Goal: Task Accomplishment & Management: Complete application form

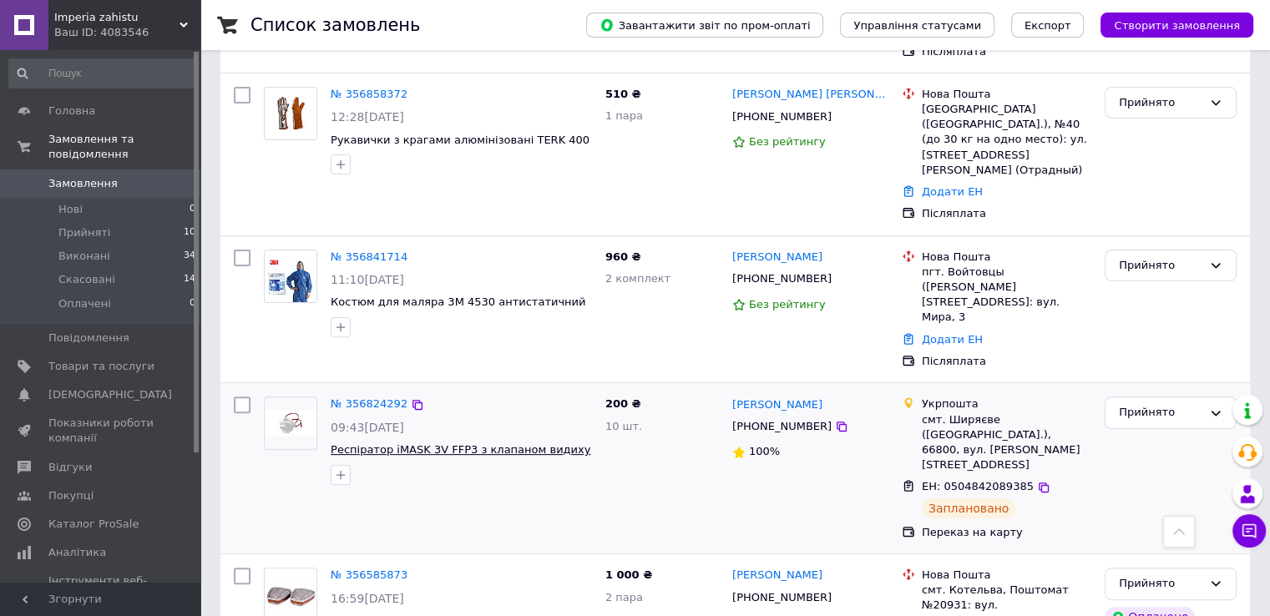
scroll to position [417, 0]
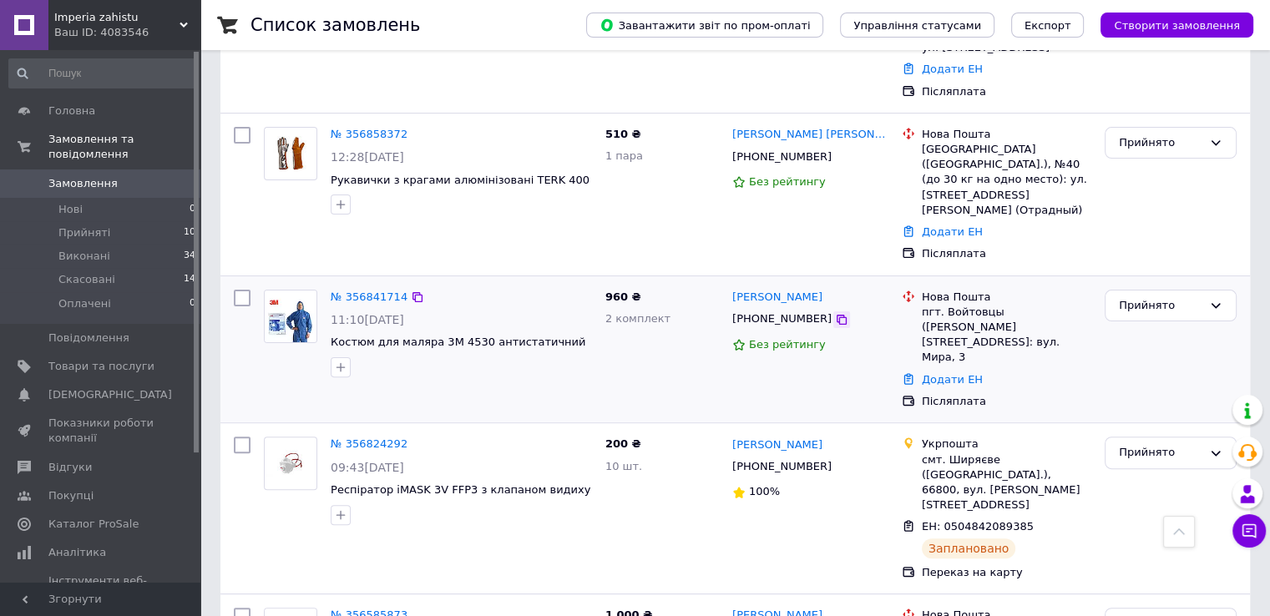
click at [835, 313] on icon at bounding box center [841, 319] width 13 height 13
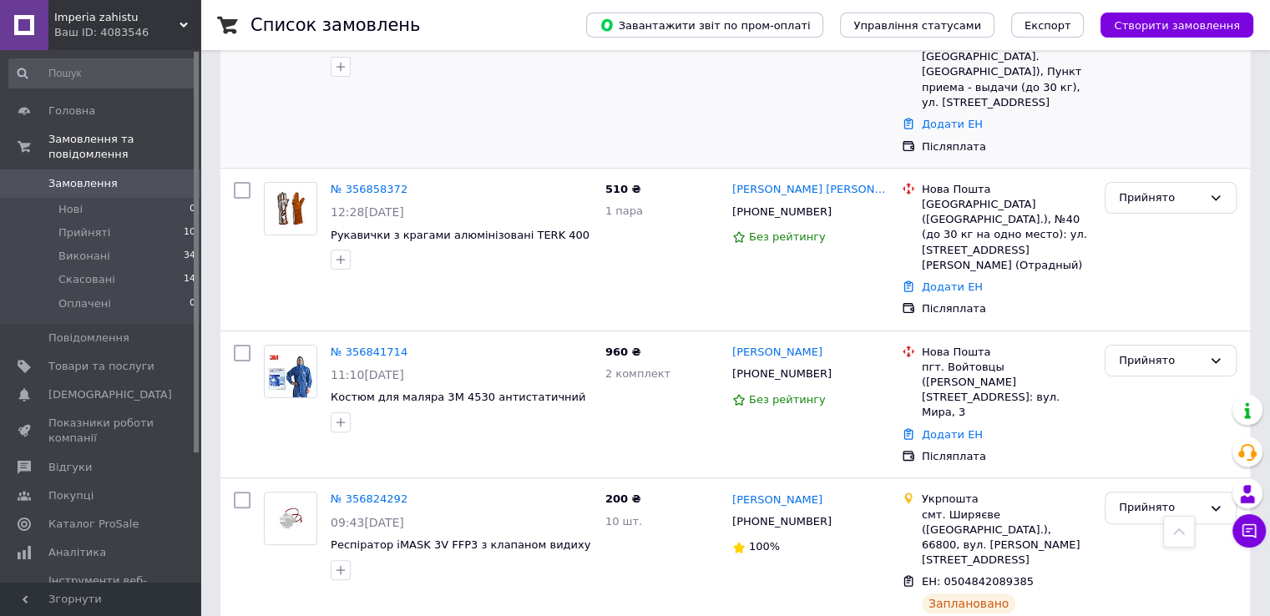
scroll to position [334, 0]
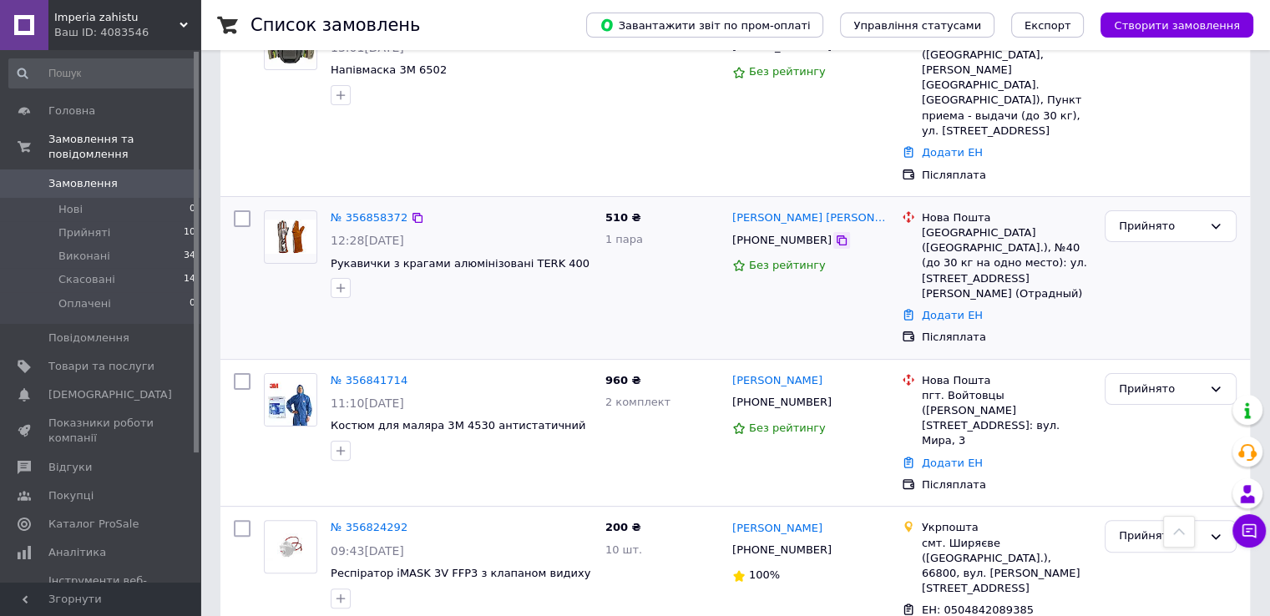
click at [837, 235] on icon at bounding box center [842, 240] width 10 height 10
click at [358, 209] on div "№ 356858372" at bounding box center [369, 218] width 80 height 19
click at [358, 211] on link "№ 356858372" at bounding box center [369, 217] width 77 height 13
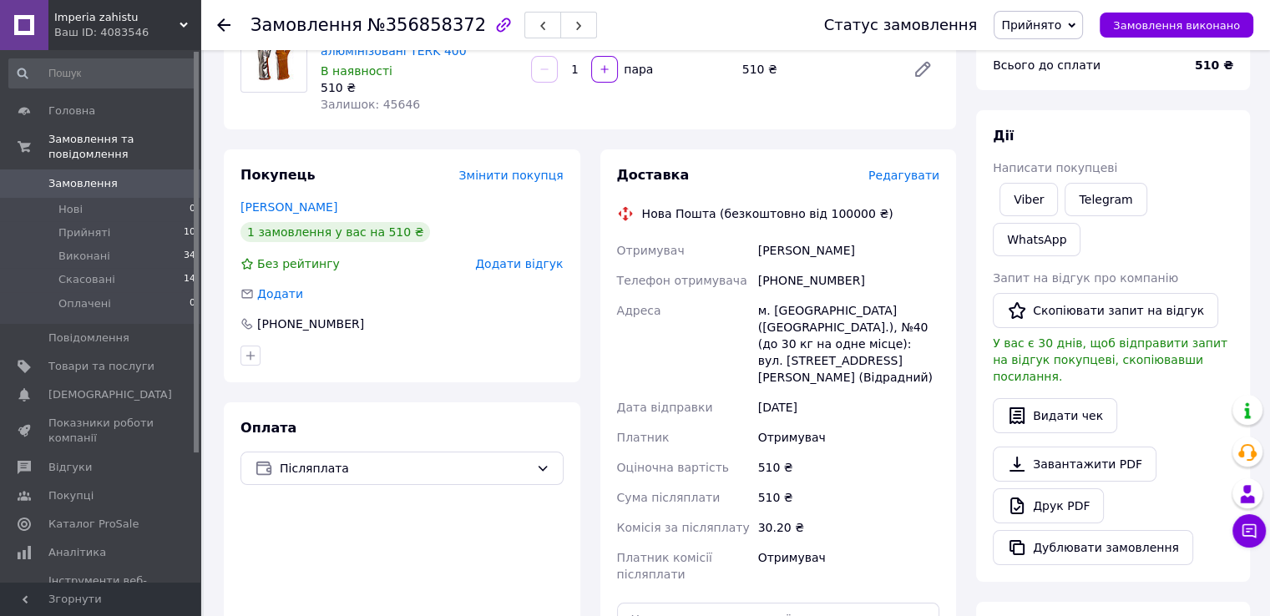
scroll to position [481, 0]
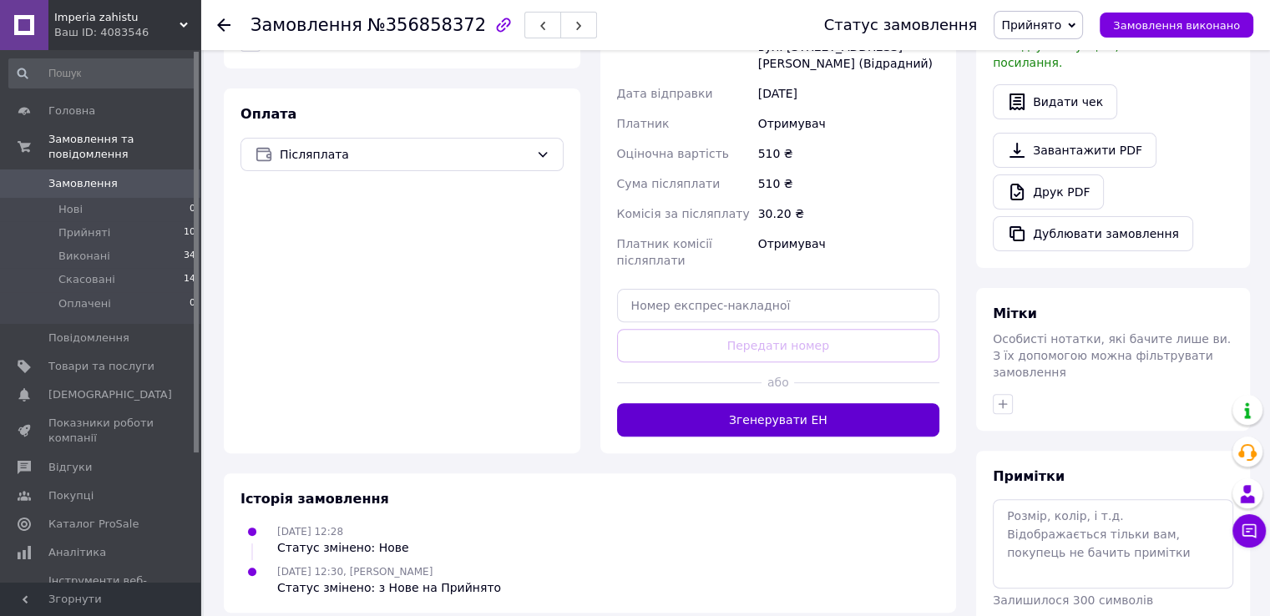
click at [802, 403] on button "Згенерувати ЕН" at bounding box center [778, 419] width 323 height 33
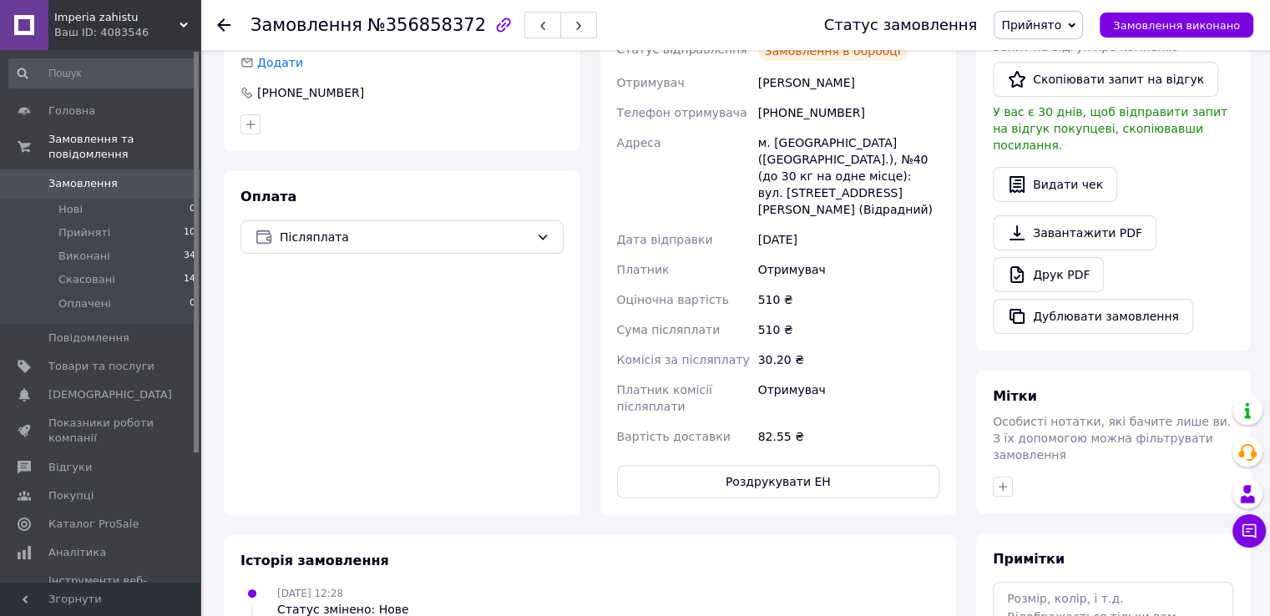
scroll to position [230, 0]
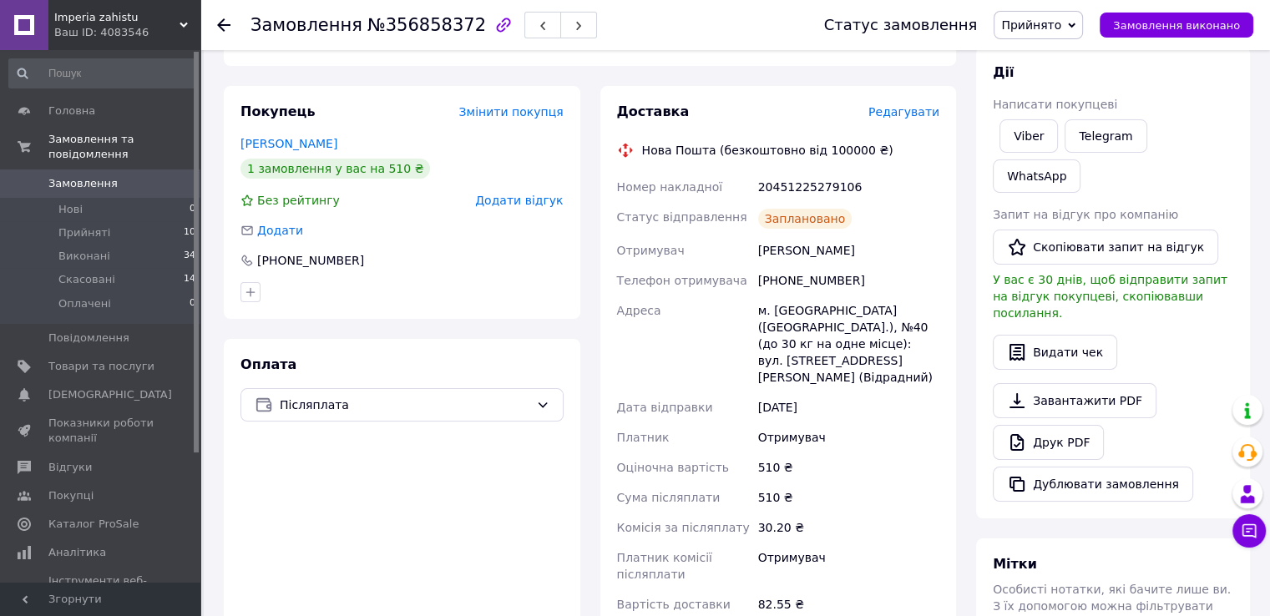
click at [819, 189] on div "20451225279106" at bounding box center [849, 187] width 188 height 30
copy div "20451225279106"
click at [819, 283] on div "[PHONE_NUMBER]" at bounding box center [849, 281] width 188 height 30
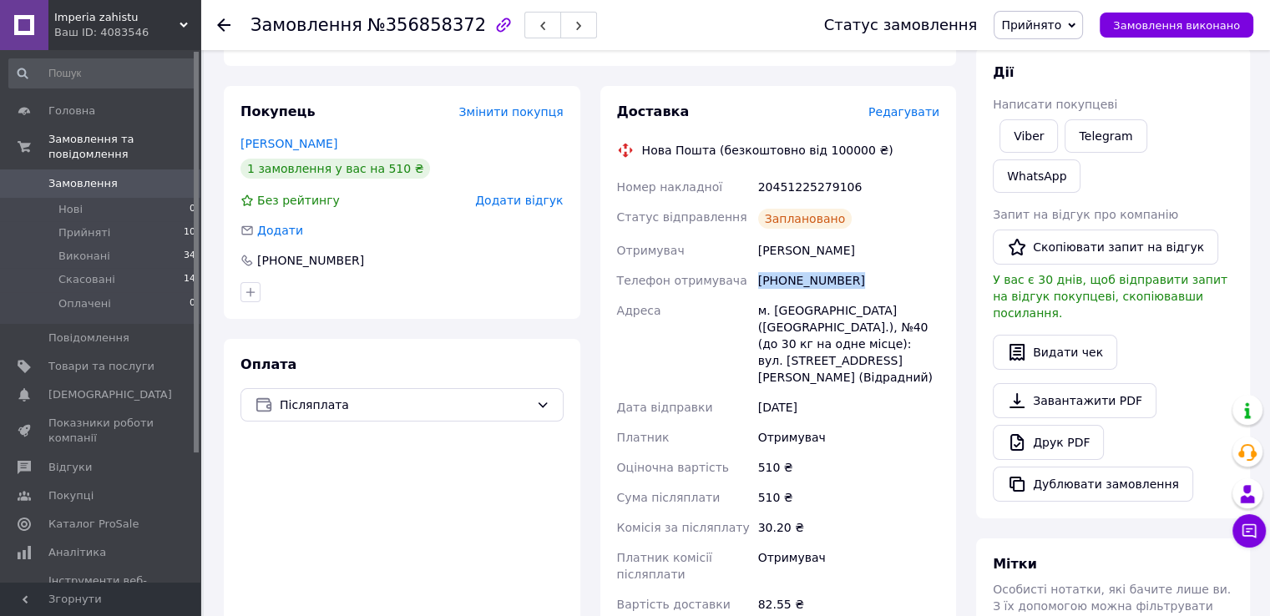
click at [819, 283] on div "[PHONE_NUMBER]" at bounding box center [849, 281] width 188 height 30
copy div "[PHONE_NUMBER]"
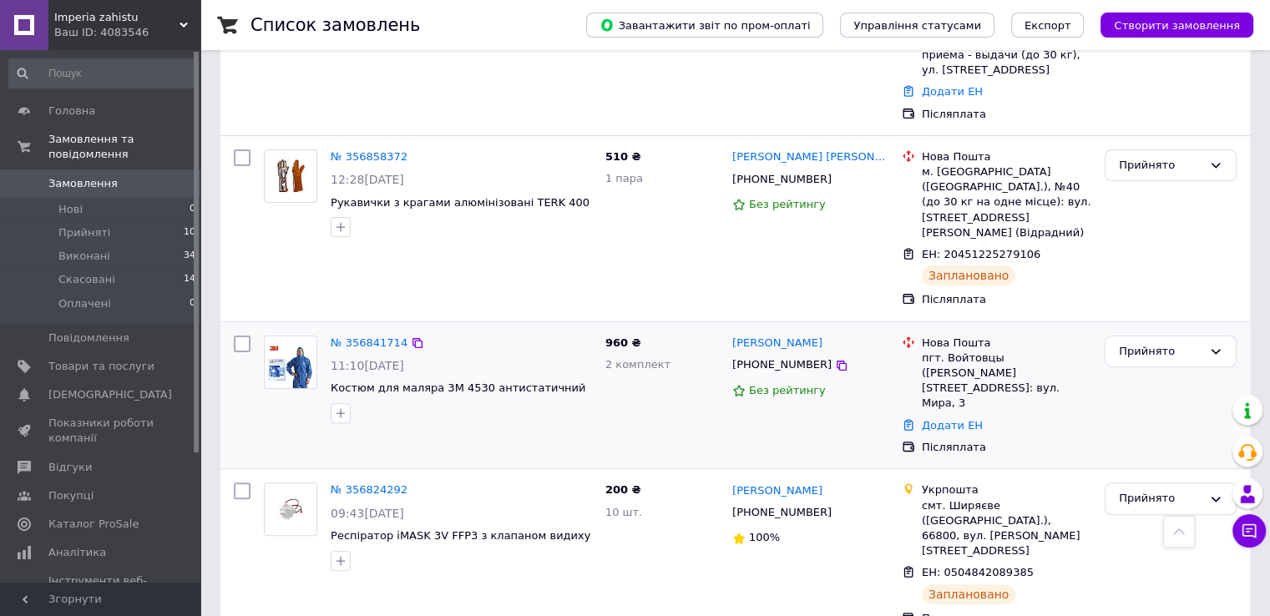
scroll to position [501, 0]
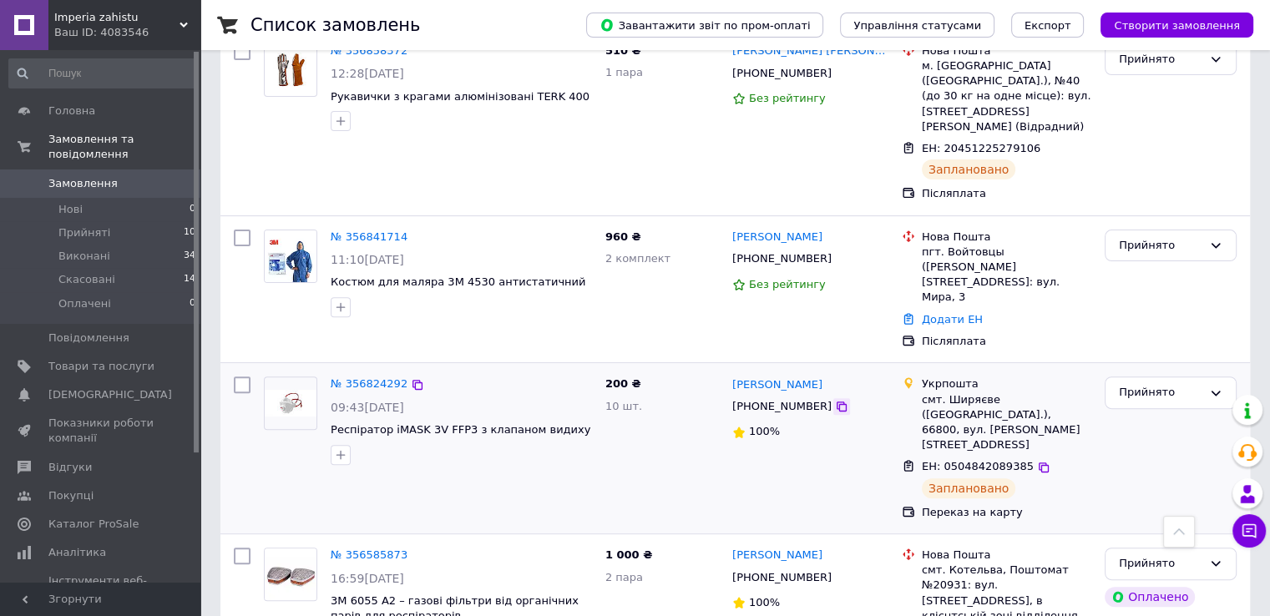
click at [835, 400] on icon at bounding box center [841, 406] width 13 height 13
click at [1037, 461] on icon at bounding box center [1043, 467] width 13 height 13
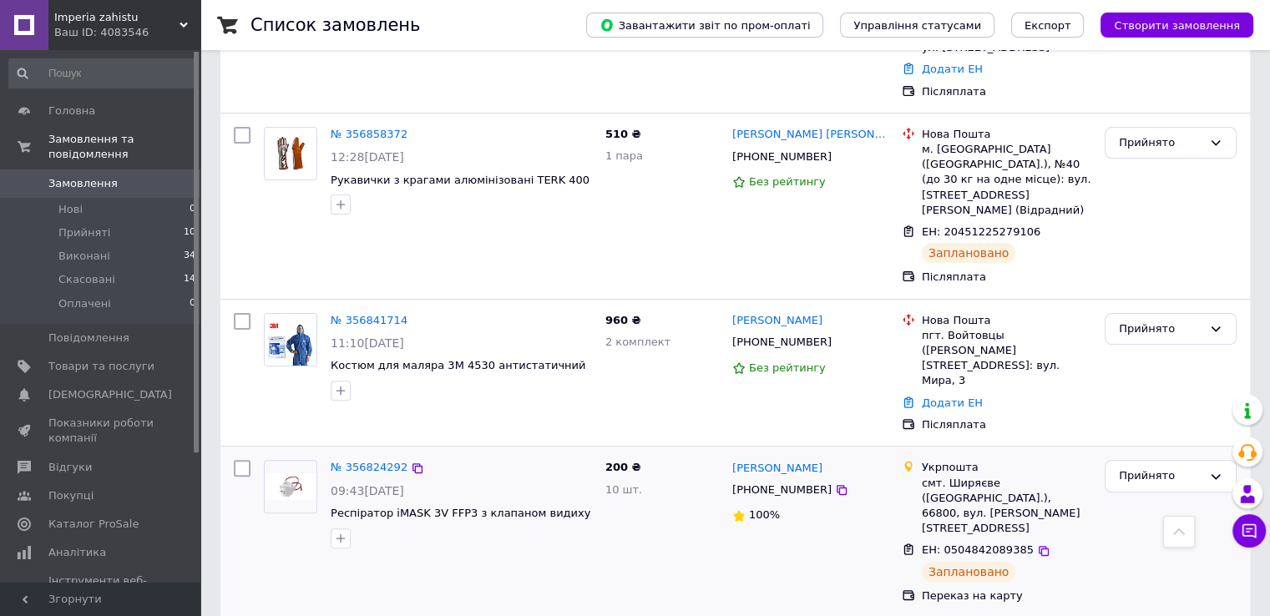
scroll to position [417, 0]
click at [835, 336] on icon at bounding box center [841, 342] width 13 height 13
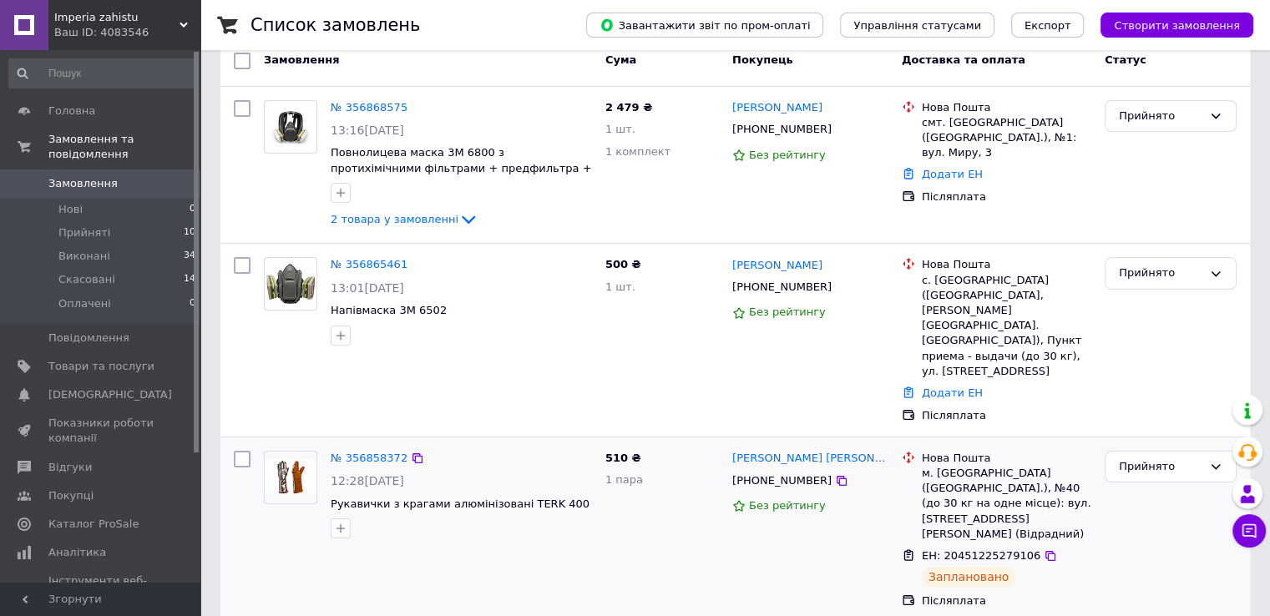
scroll to position [83, 0]
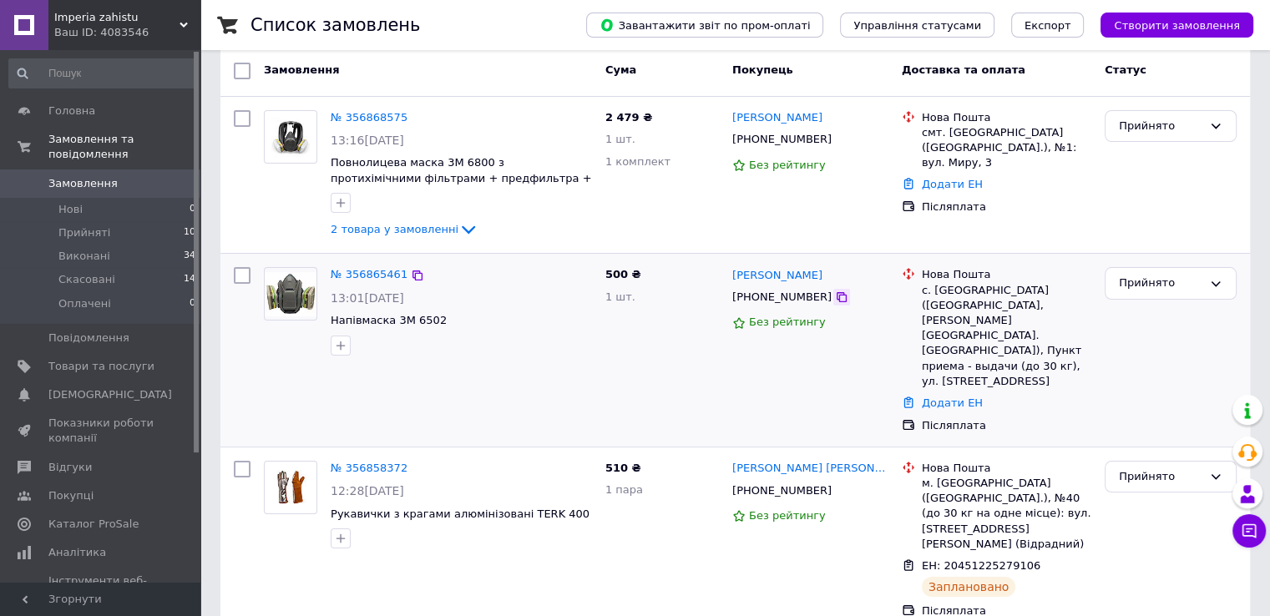
click at [835, 298] on icon at bounding box center [841, 297] width 13 height 13
click at [350, 278] on link "№ 356865461" at bounding box center [369, 274] width 77 height 13
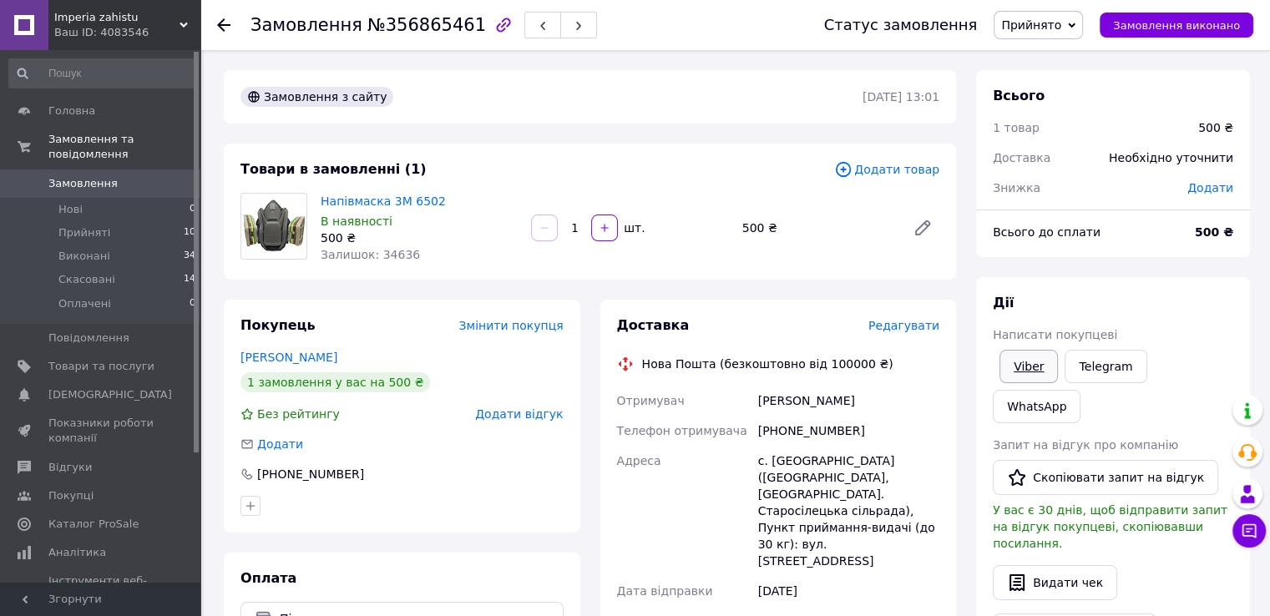
click at [1032, 377] on link "Viber" at bounding box center [1028, 366] width 58 height 33
click at [321, 205] on link "Напівмаска 3М 6502" at bounding box center [383, 201] width 125 height 13
click at [130, 221] on li "Прийняті 10" at bounding box center [102, 232] width 205 height 23
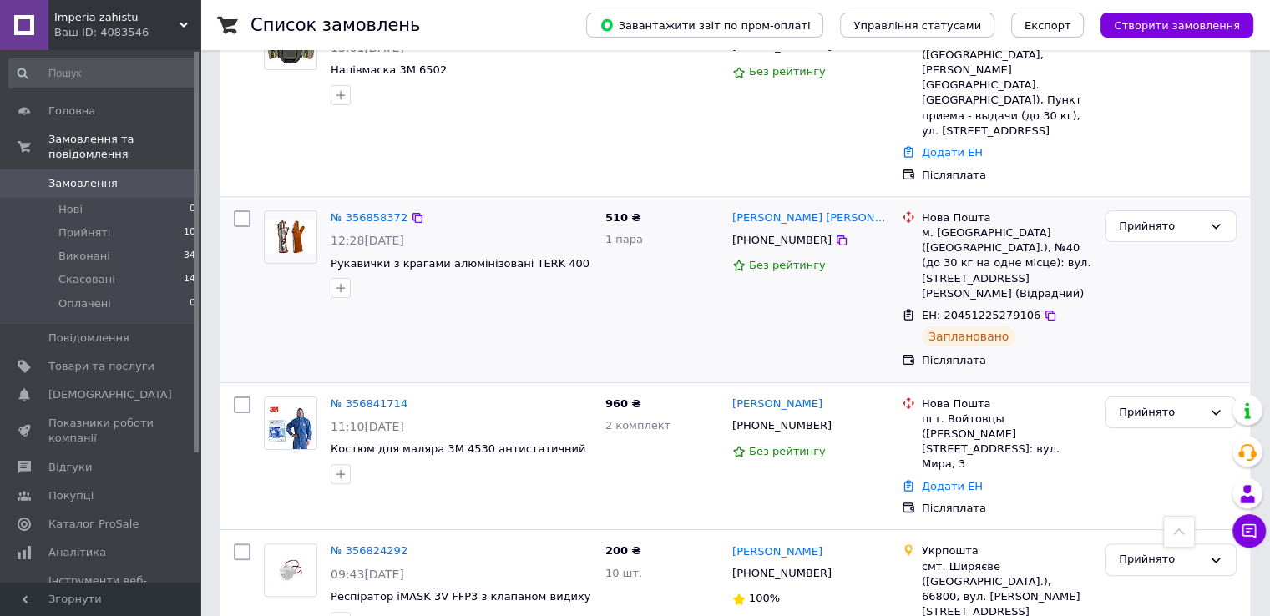
scroll to position [167, 0]
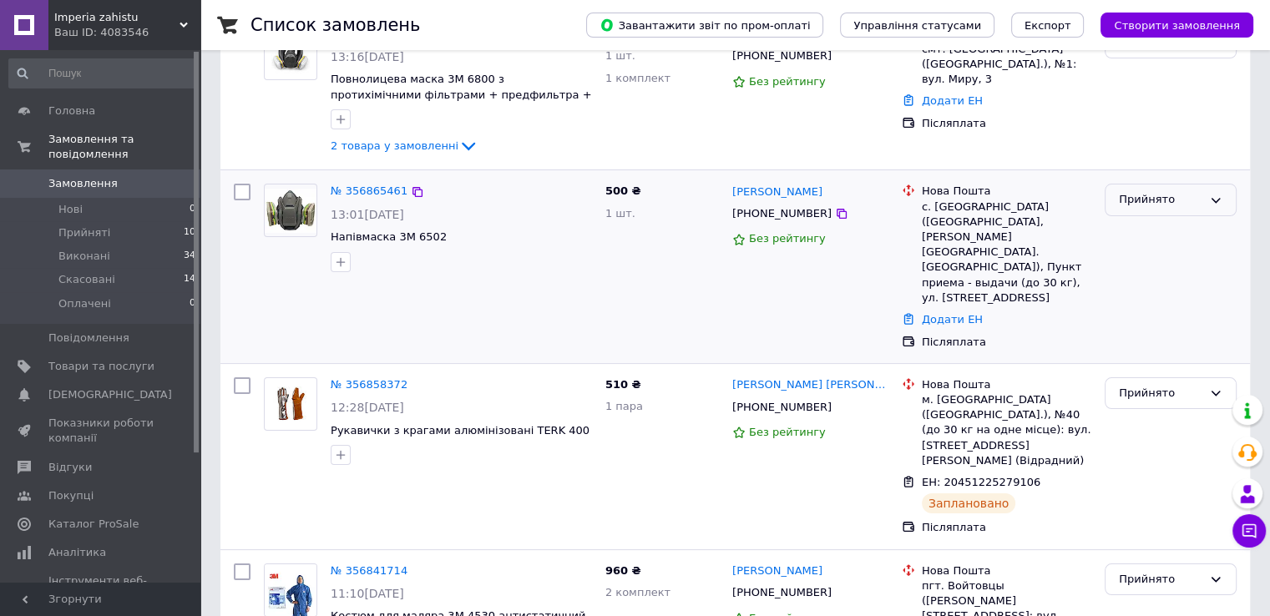
click at [1165, 204] on div "Прийнято" at bounding box center [1160, 200] width 83 height 18
click at [1149, 229] on li "Виконано" at bounding box center [1170, 235] width 130 height 31
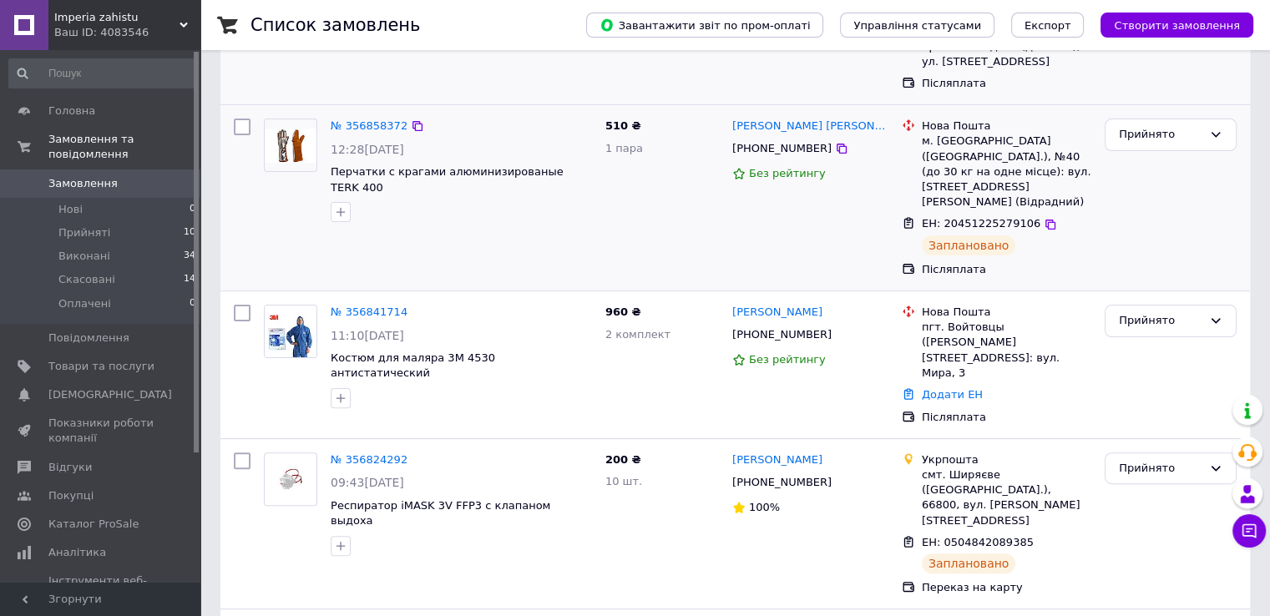
scroll to position [417, 0]
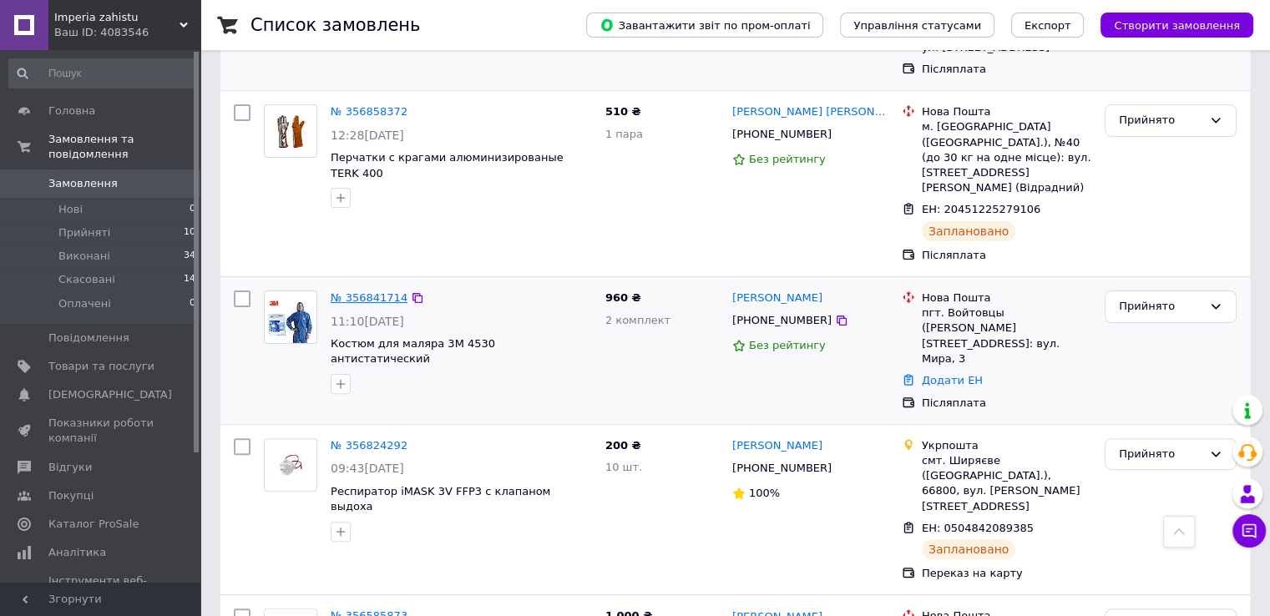
click at [380, 291] on link "№ 356841714" at bounding box center [369, 297] width 77 height 13
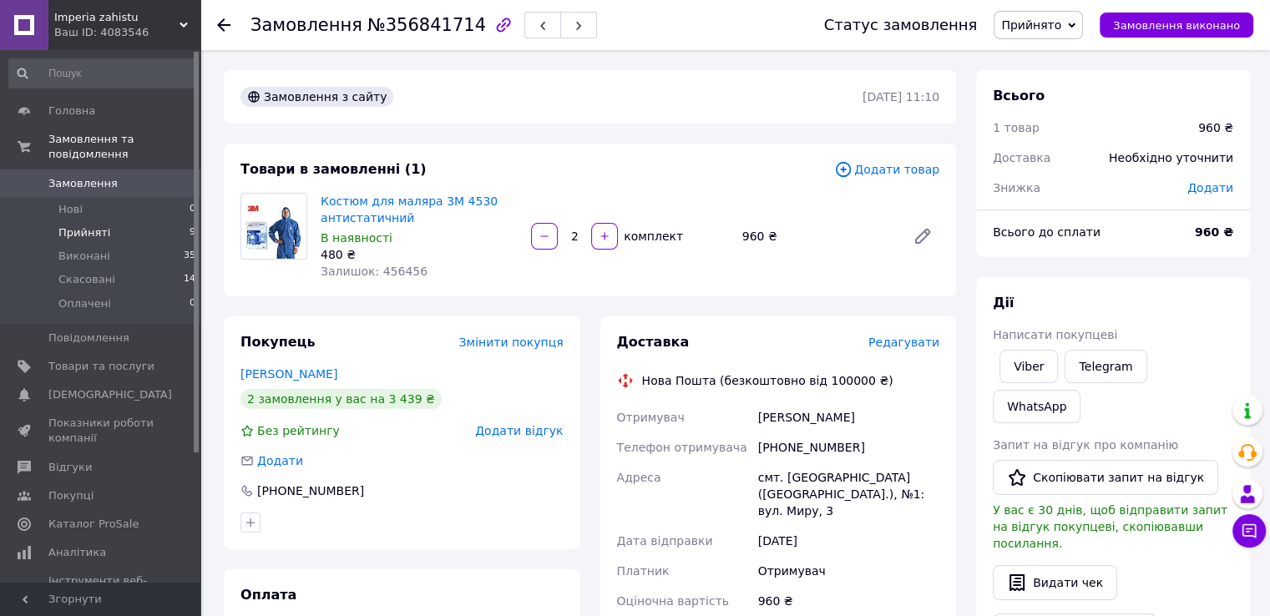
click at [95, 225] on span "Прийняті" at bounding box center [84, 232] width 52 height 15
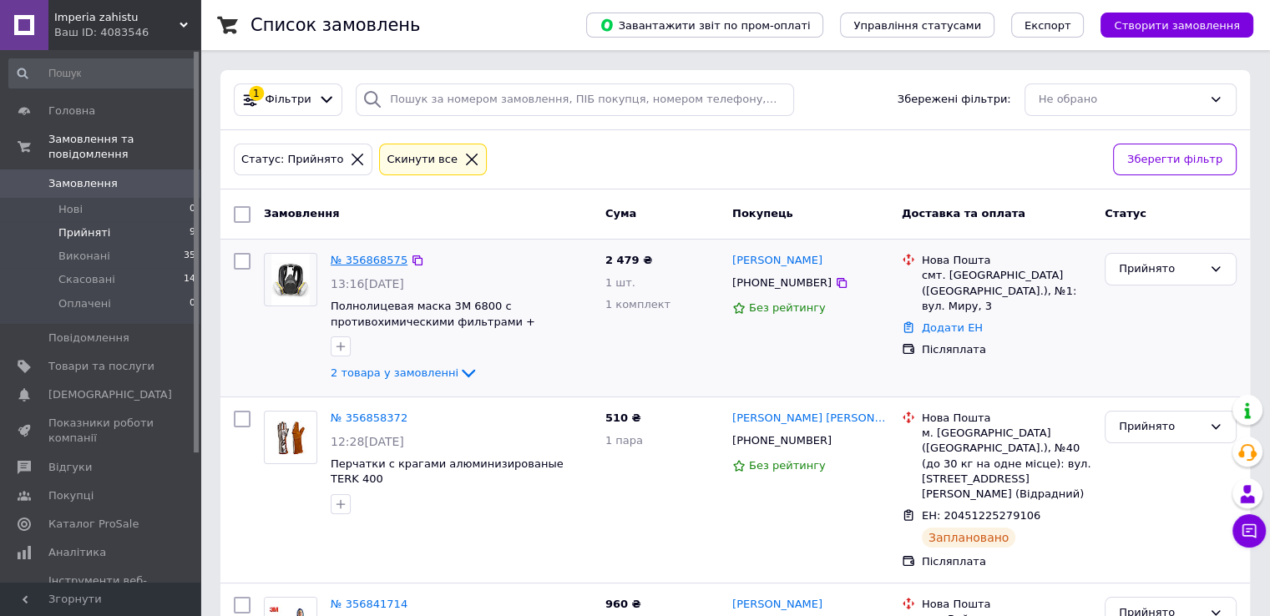
click at [366, 261] on link "№ 356868575" at bounding box center [369, 260] width 77 height 13
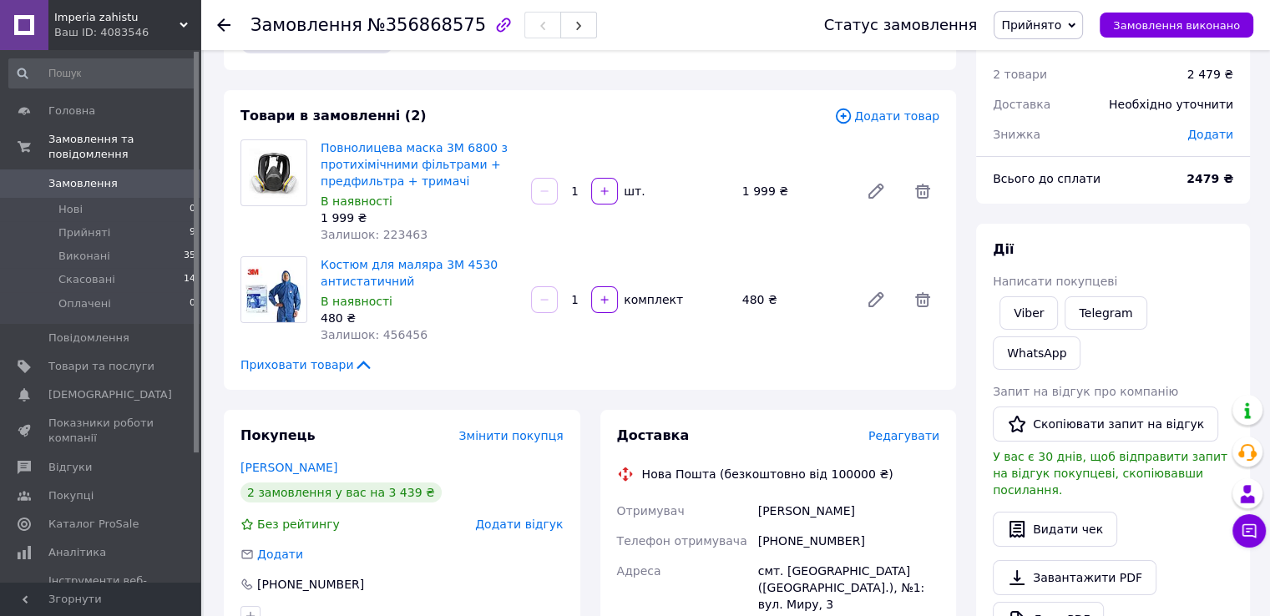
scroll to position [83, 0]
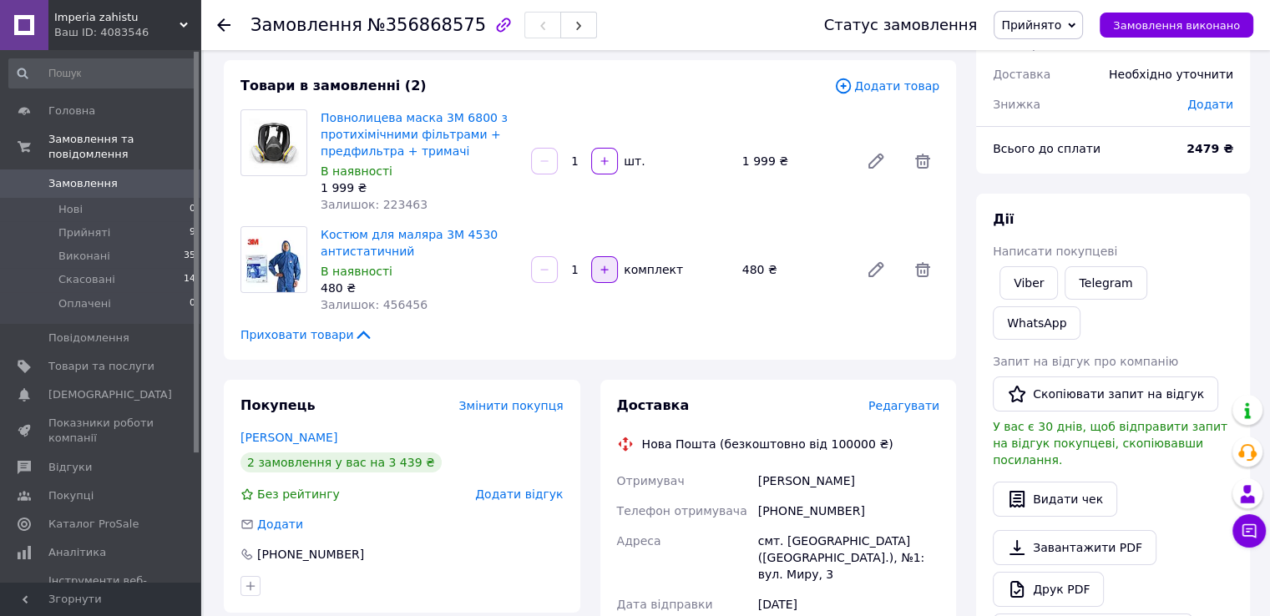
click at [603, 271] on icon "button" at bounding box center [605, 270] width 12 height 12
type input "3"
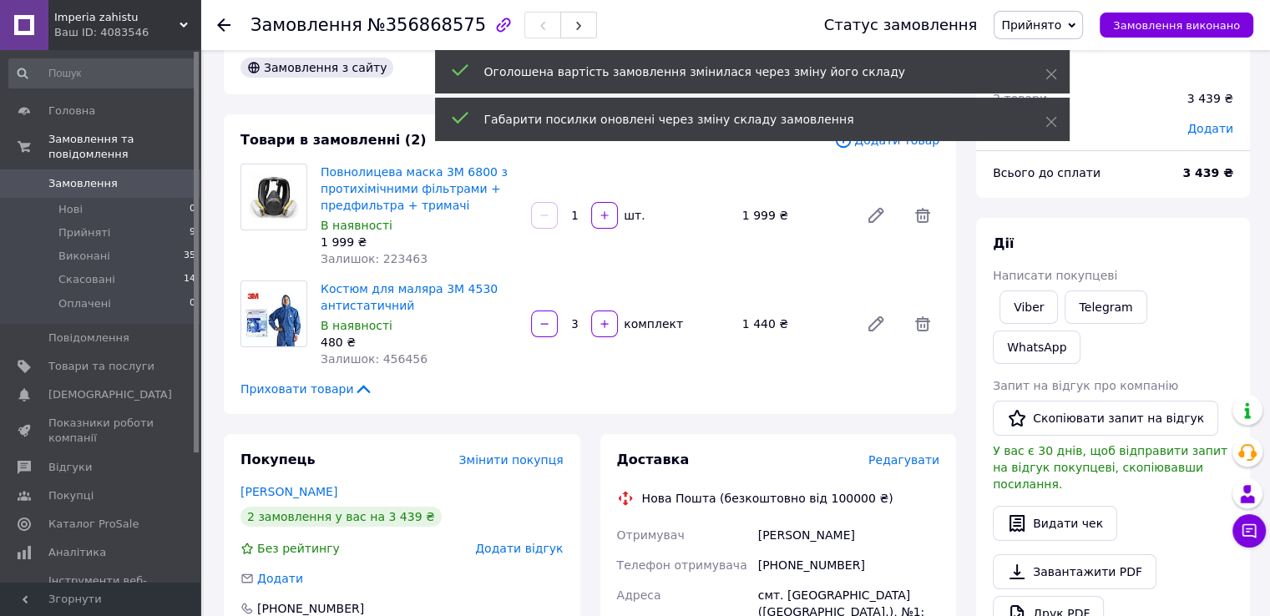
scroll to position [0, 0]
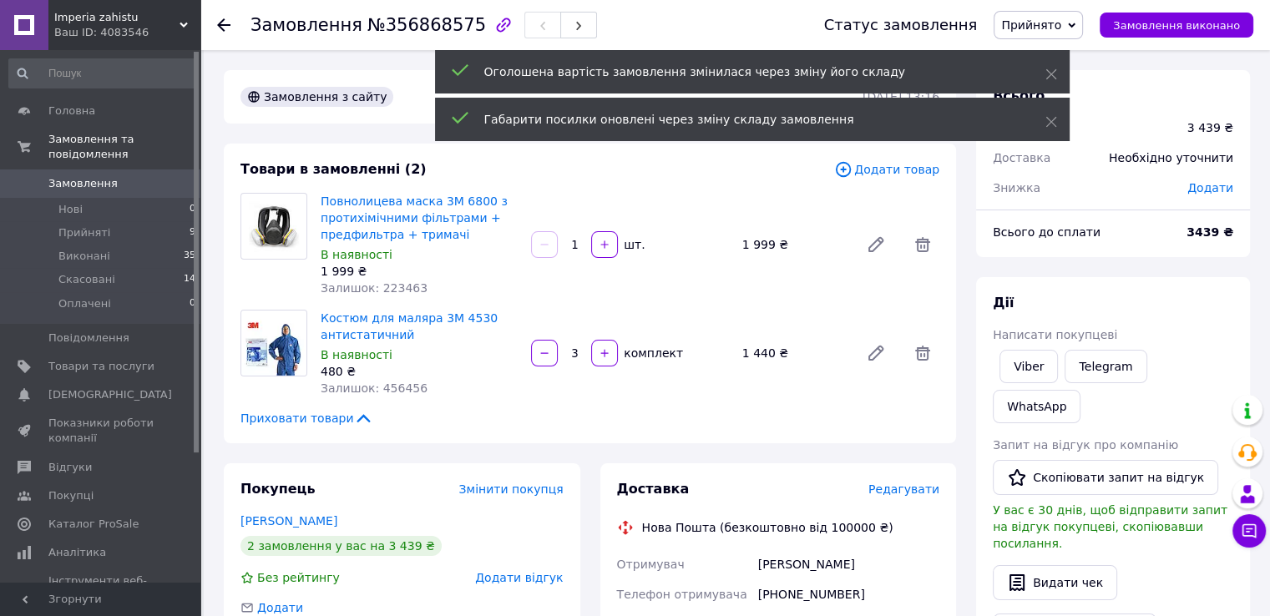
click at [903, 168] on span "Додати товар" at bounding box center [886, 169] width 105 height 18
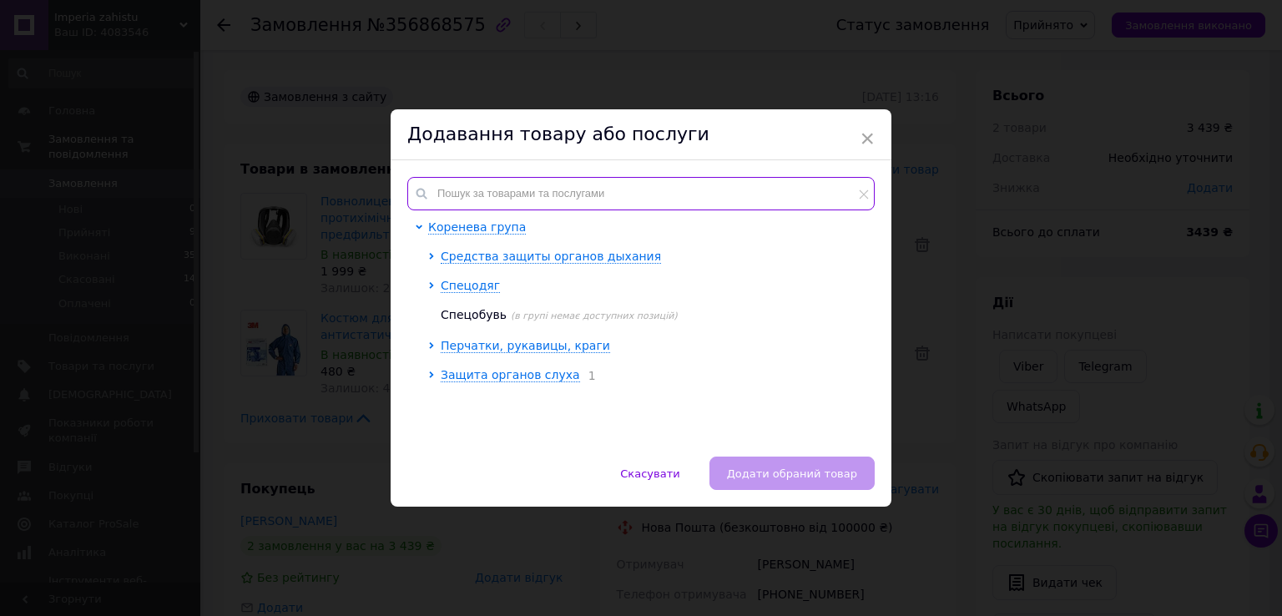
click at [557, 180] on input "text" at bounding box center [641, 193] width 468 height 33
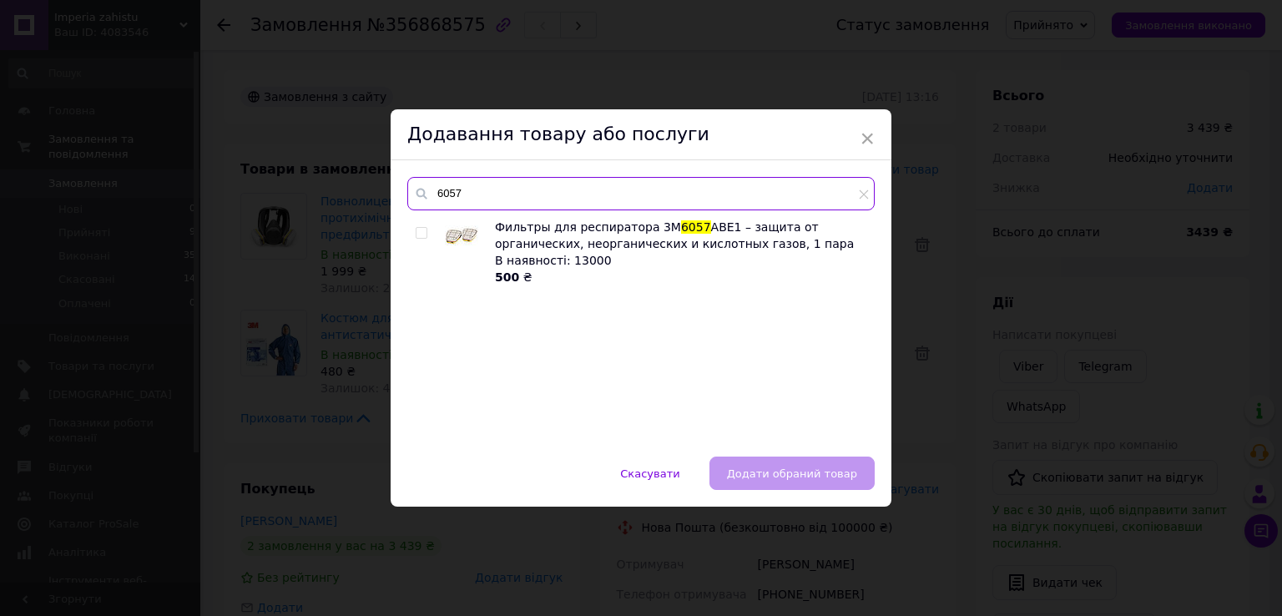
type input "6057"
click at [420, 233] on input "checkbox" at bounding box center [421, 233] width 11 height 11
checkbox input "true"
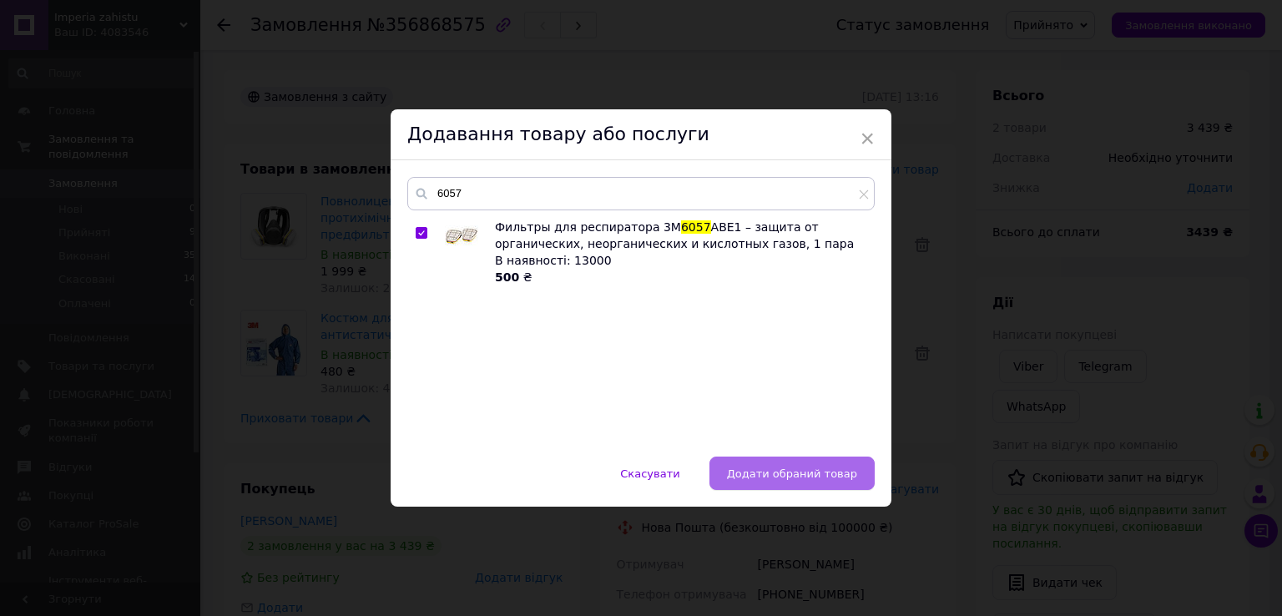
click at [798, 475] on span "Додати обраний товар" at bounding box center [792, 474] width 130 height 13
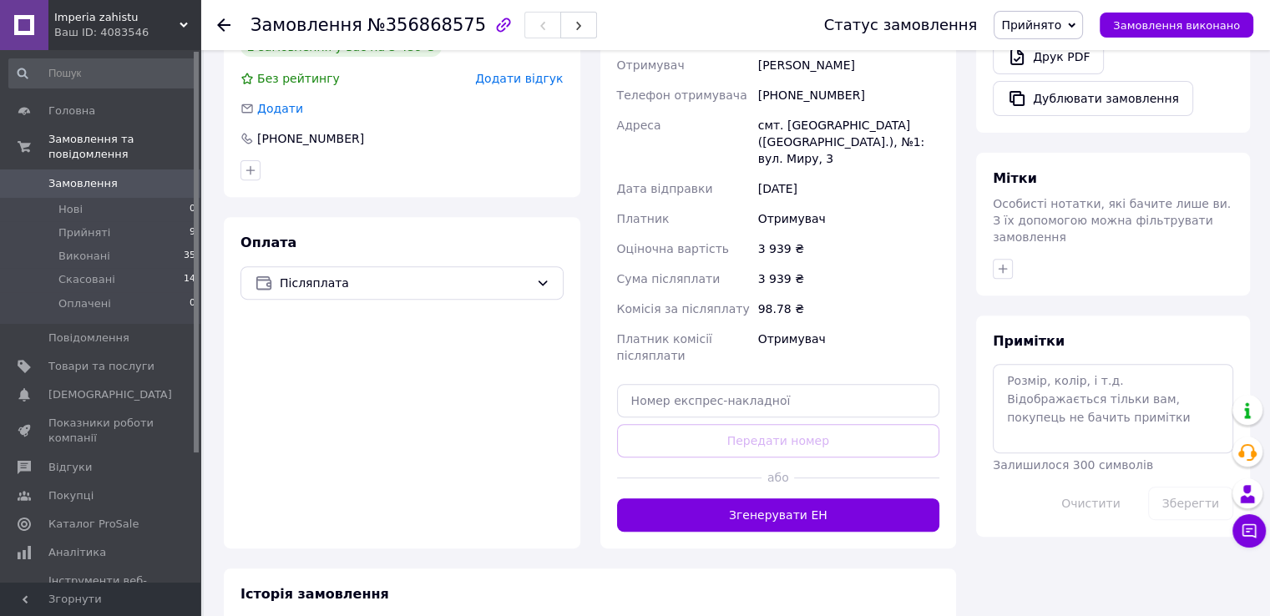
scroll to position [835, 0]
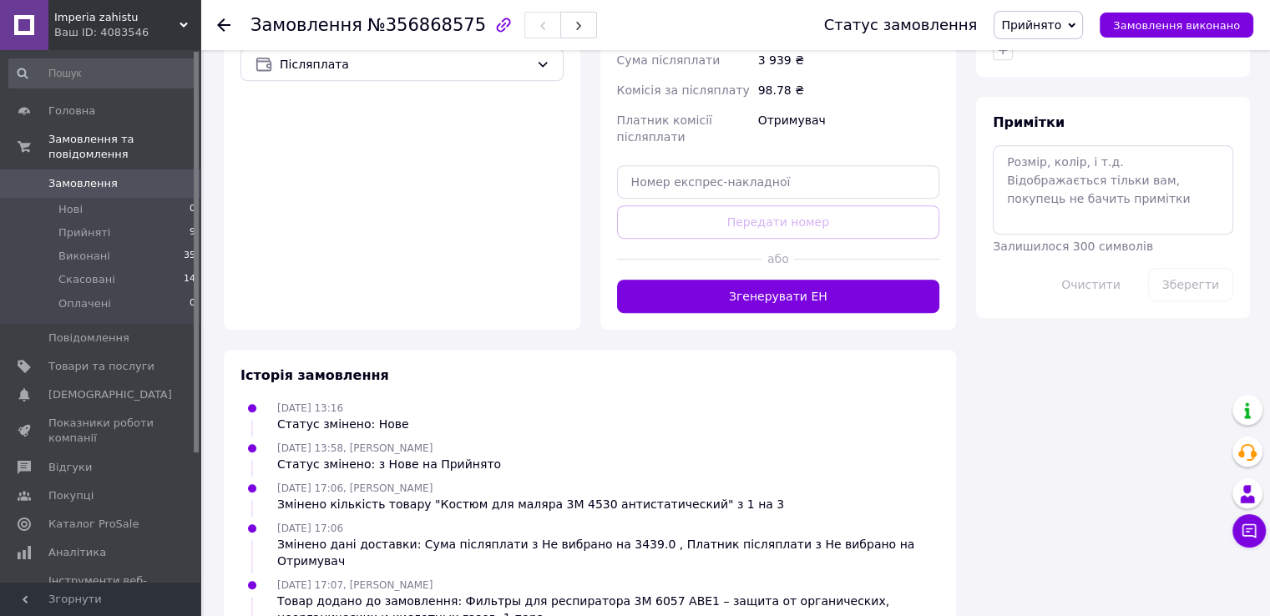
click at [817, 280] on button "Згенерувати ЕН" at bounding box center [778, 296] width 323 height 33
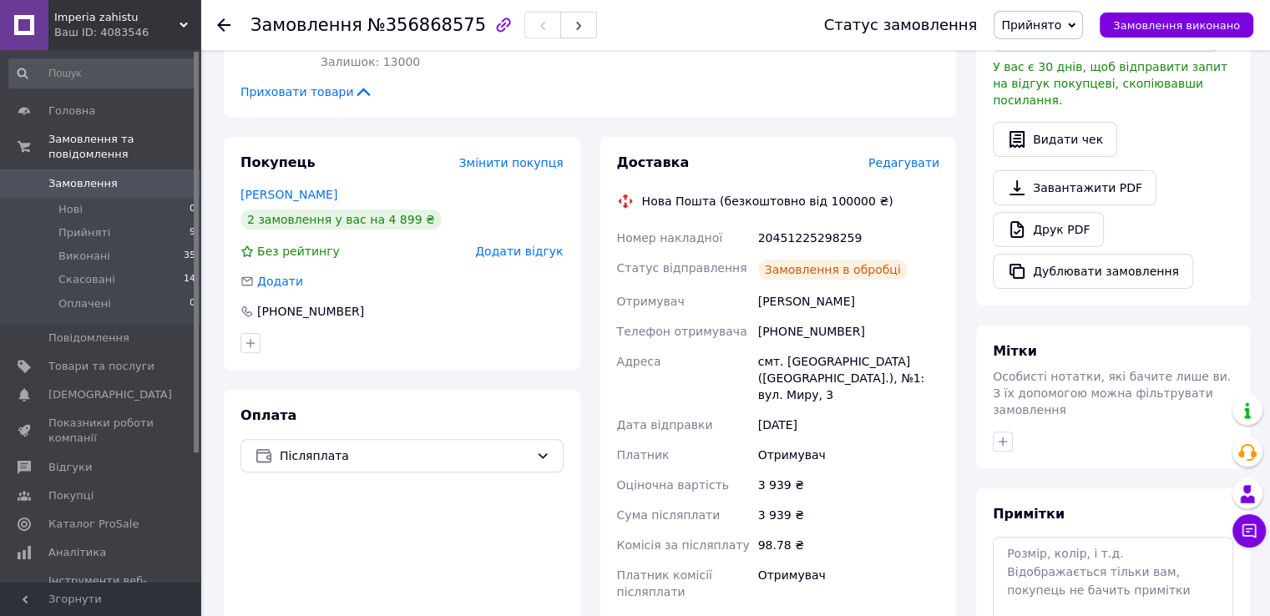
scroll to position [417, 0]
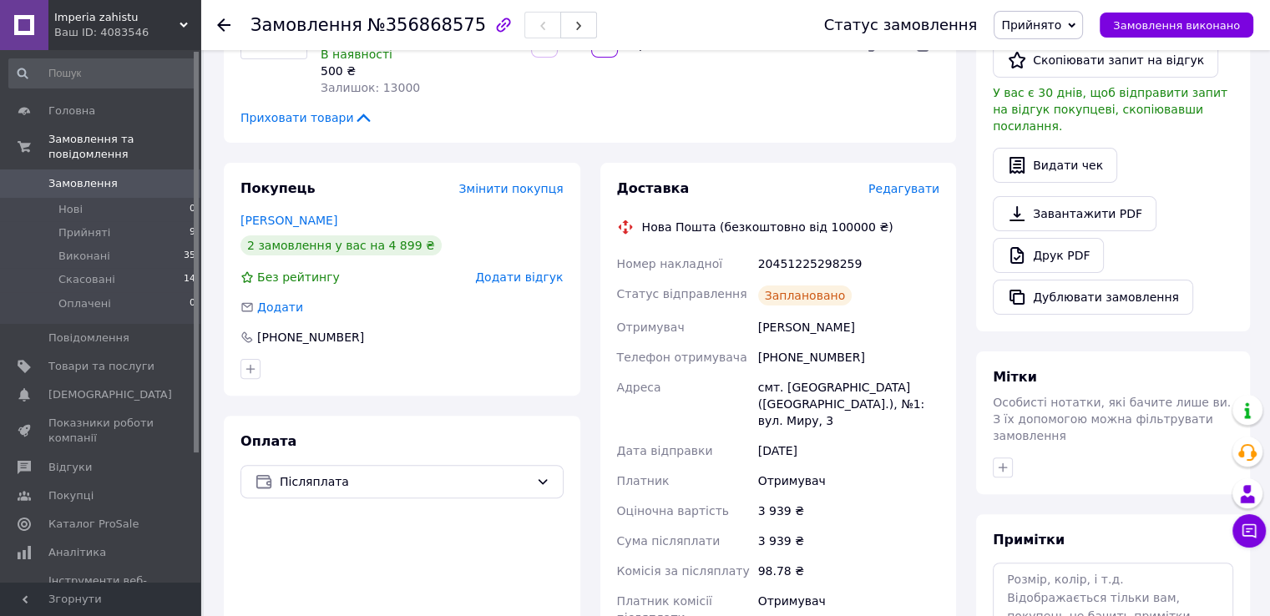
click at [812, 249] on div "20451225298259" at bounding box center [849, 264] width 188 height 30
copy div "20451225298259"
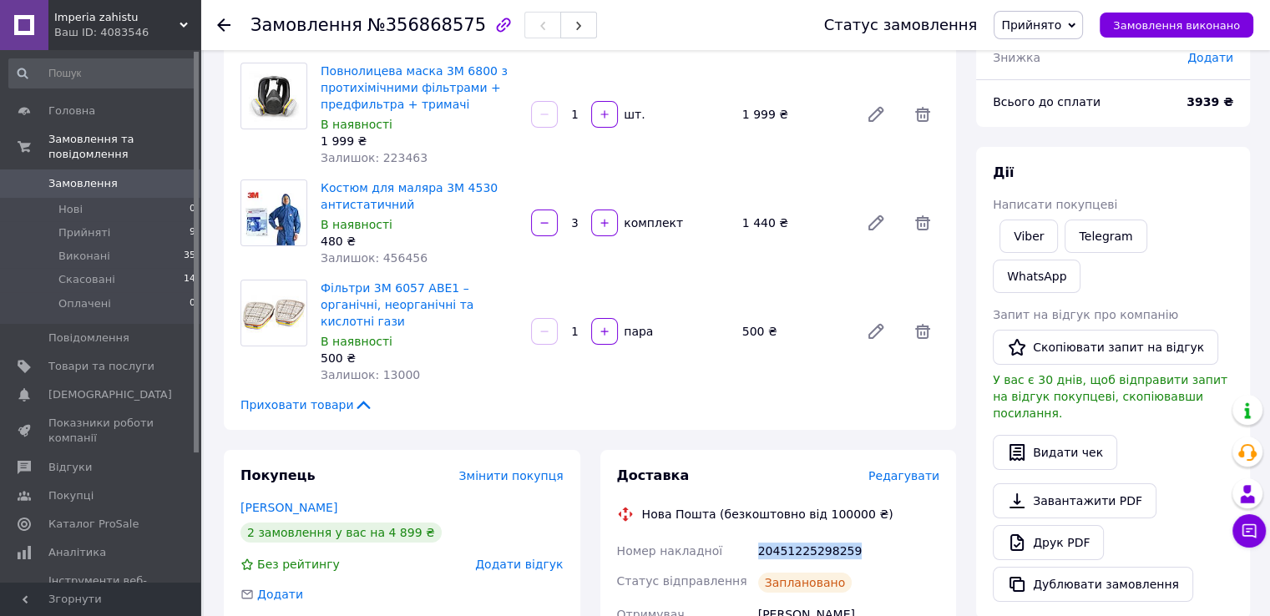
scroll to position [0, 0]
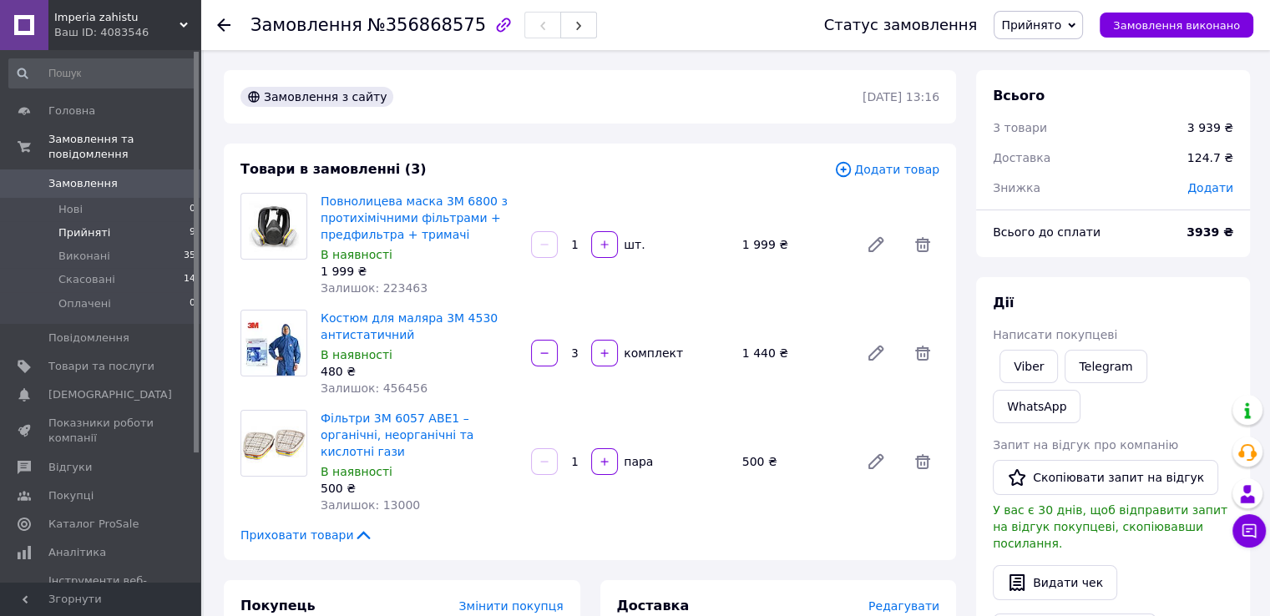
click at [98, 225] on span "Прийняті" at bounding box center [84, 232] width 52 height 15
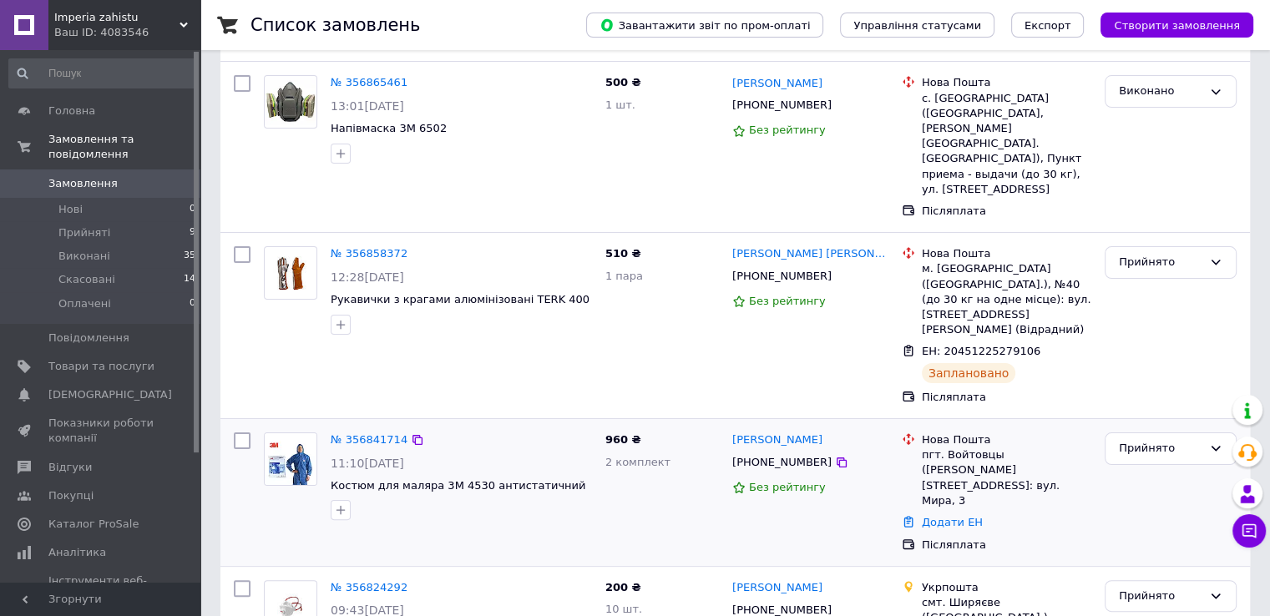
scroll to position [334, 0]
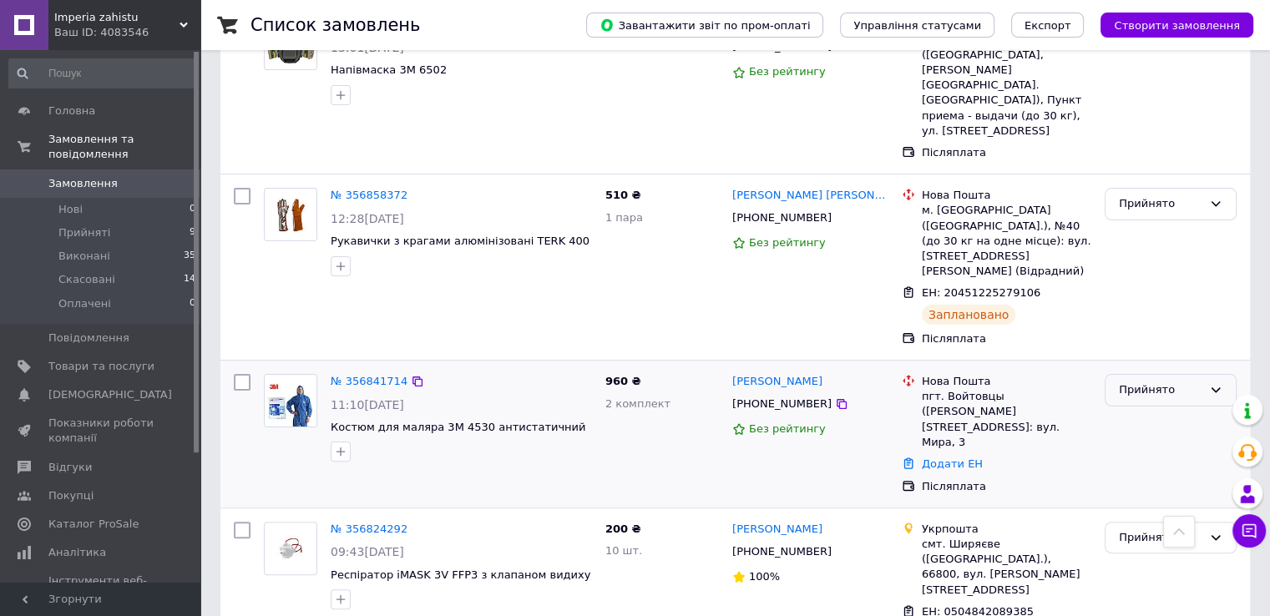
click at [1209, 383] on icon at bounding box center [1215, 389] width 13 height 13
click at [1171, 410] on li "Виконано" at bounding box center [1170, 425] width 130 height 31
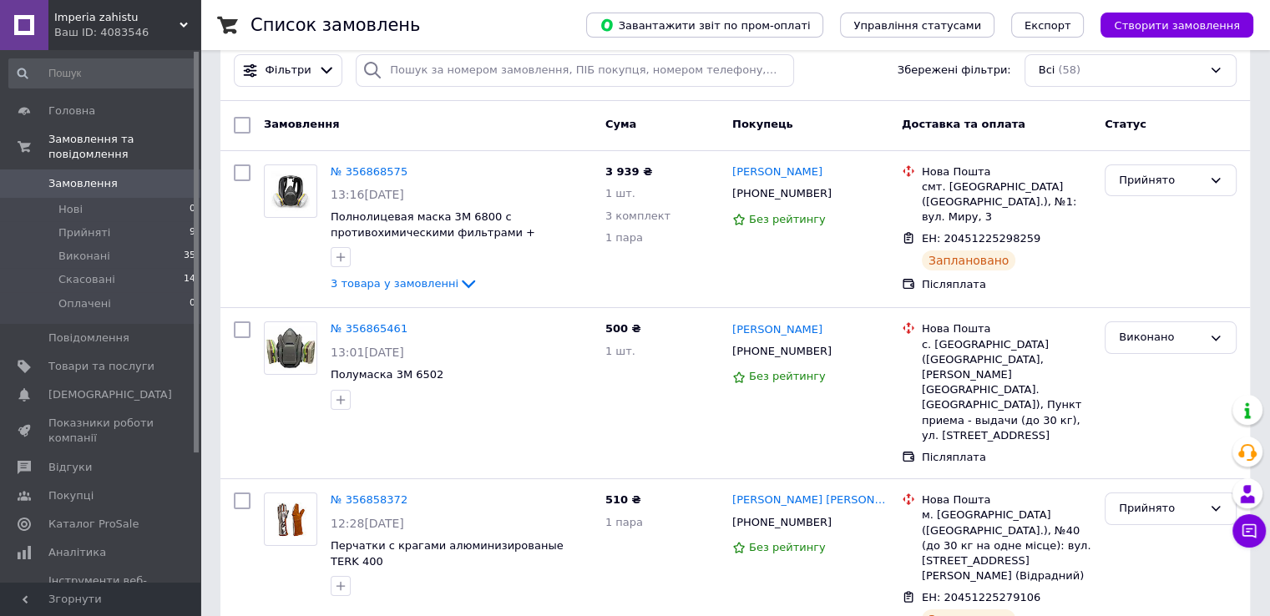
scroll to position [0, 0]
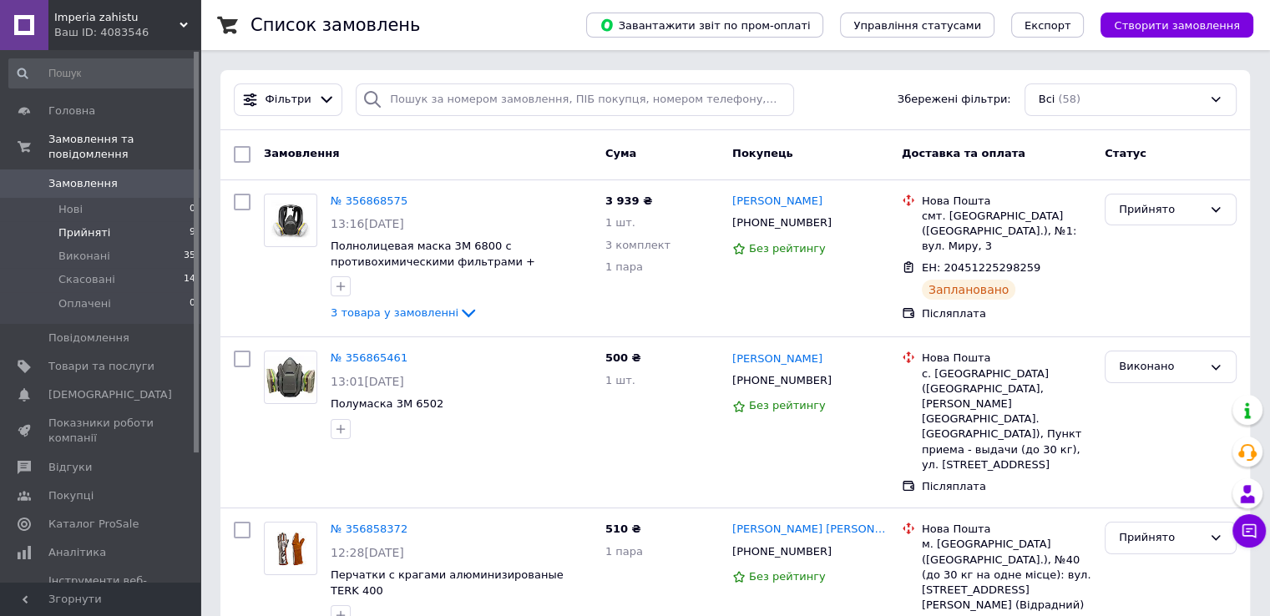
click at [148, 221] on li "Прийняті 9" at bounding box center [102, 232] width 205 height 23
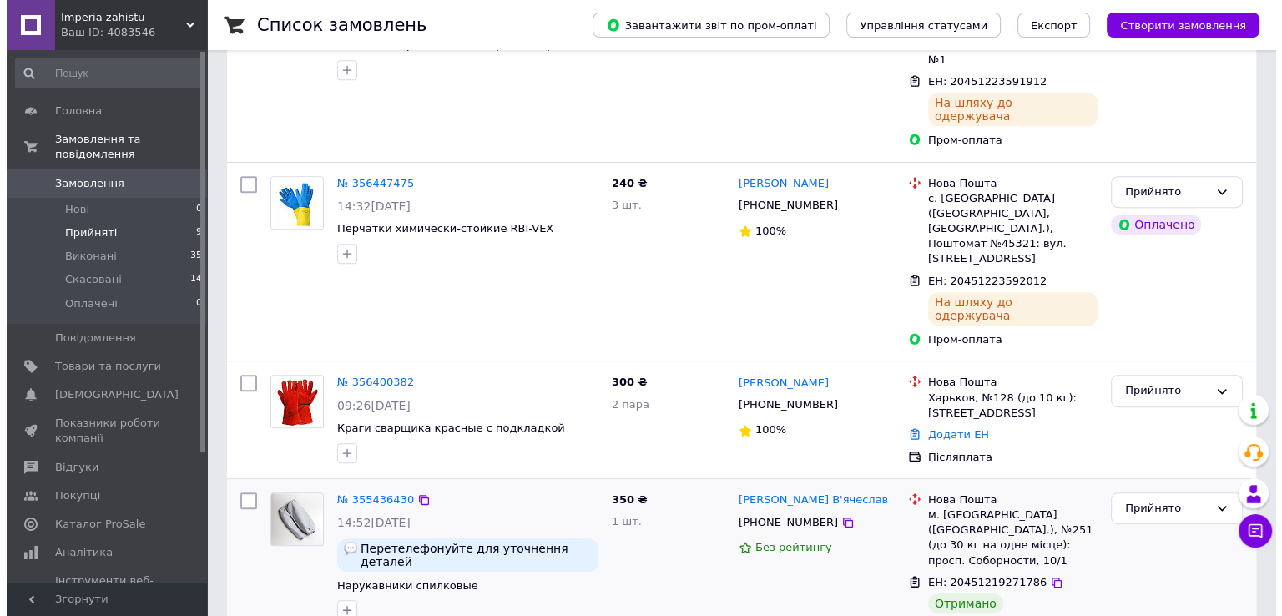
scroll to position [881, 0]
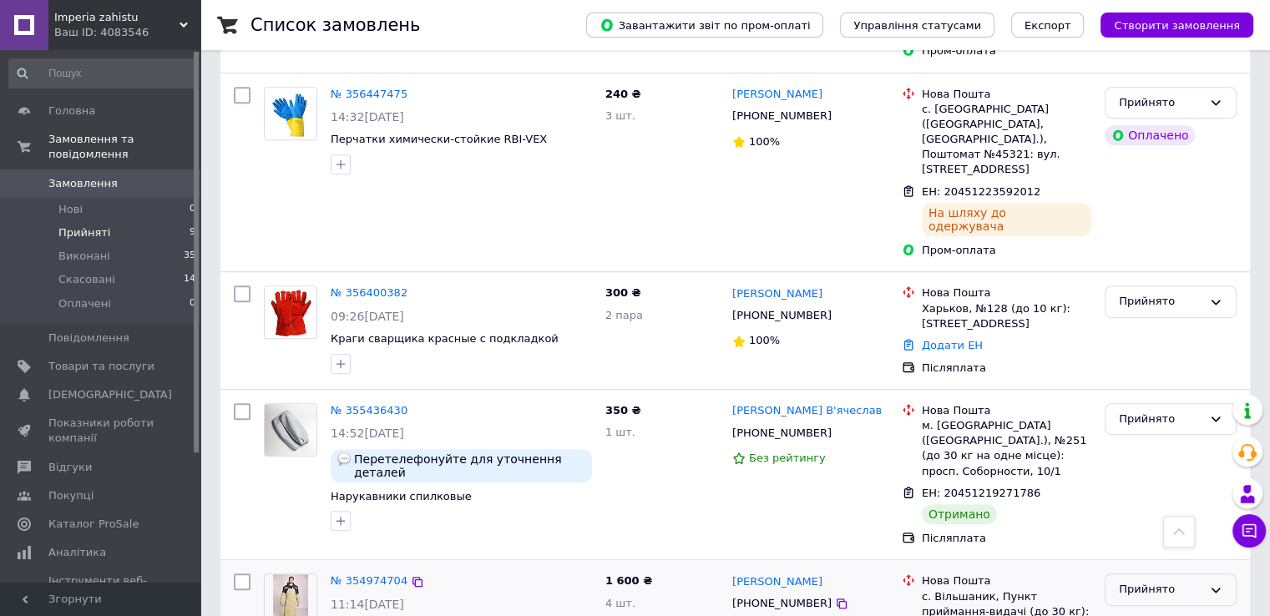
click at [1171, 581] on div "Прийнято" at bounding box center [1160, 590] width 83 height 18
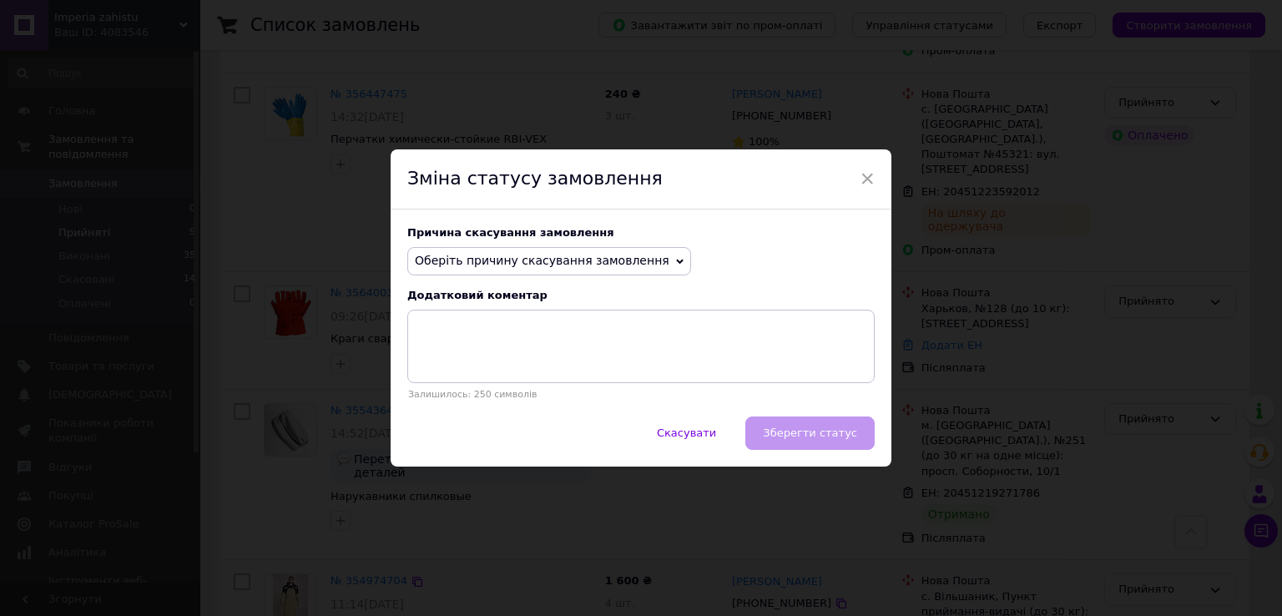
click at [531, 258] on span "Оберіть причину скасування замовлення" at bounding box center [542, 260] width 255 height 13
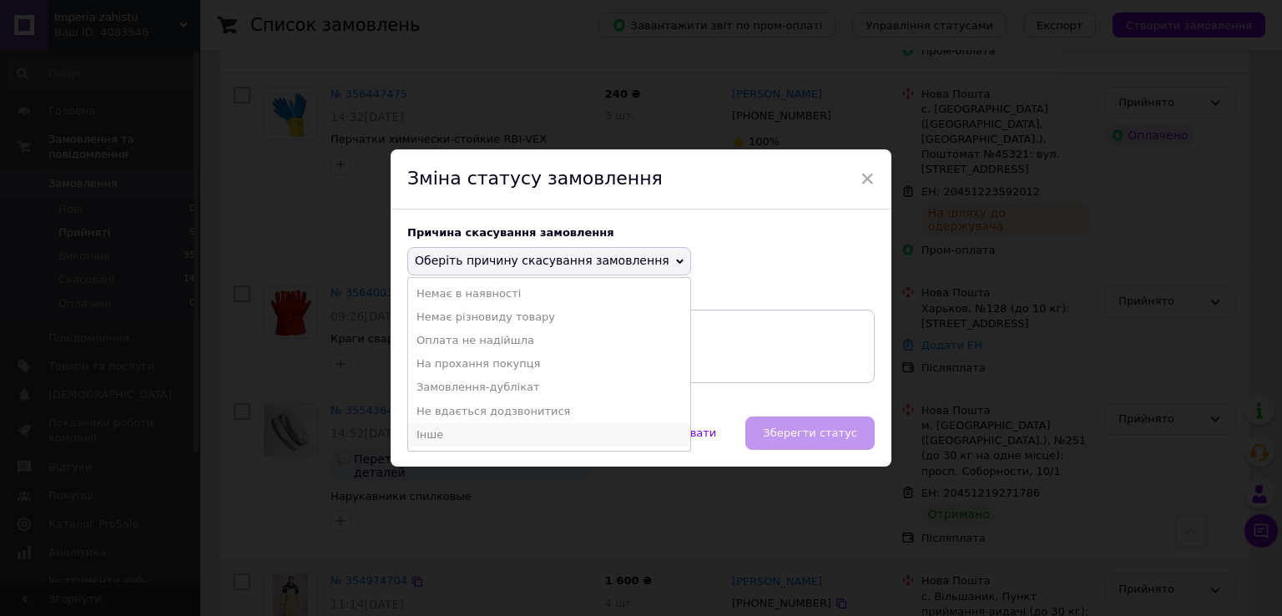
click at [470, 436] on li "Інше" at bounding box center [549, 434] width 282 height 23
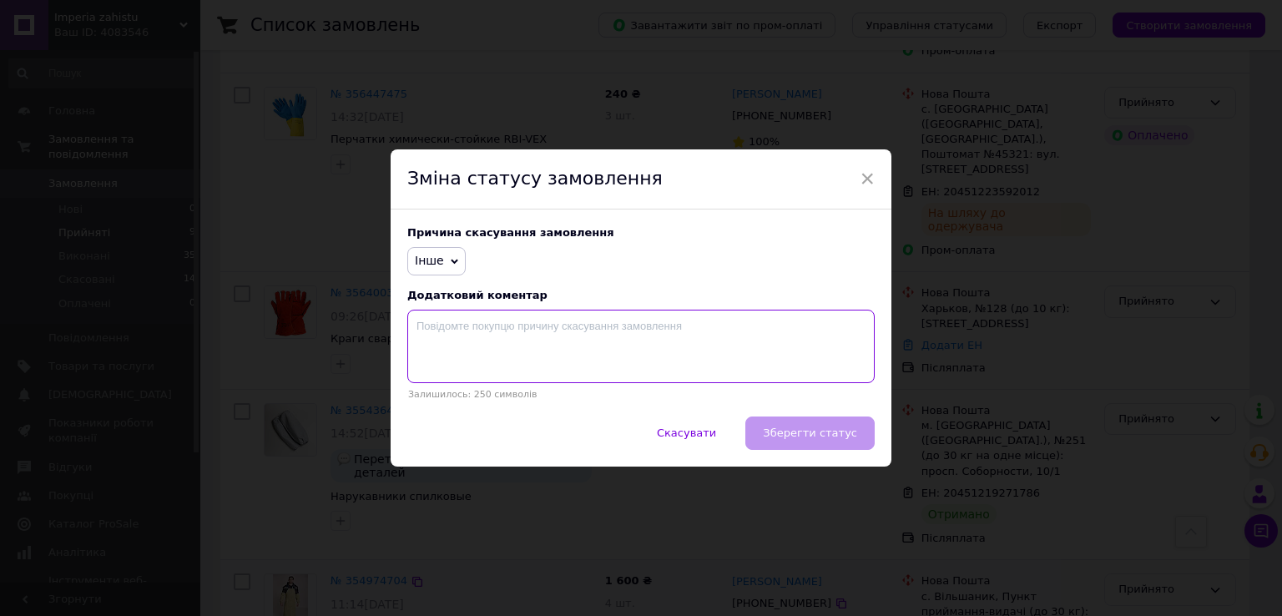
click at [510, 346] on textarea at bounding box center [641, 346] width 468 height 73
type textarea "відмова одержувача"
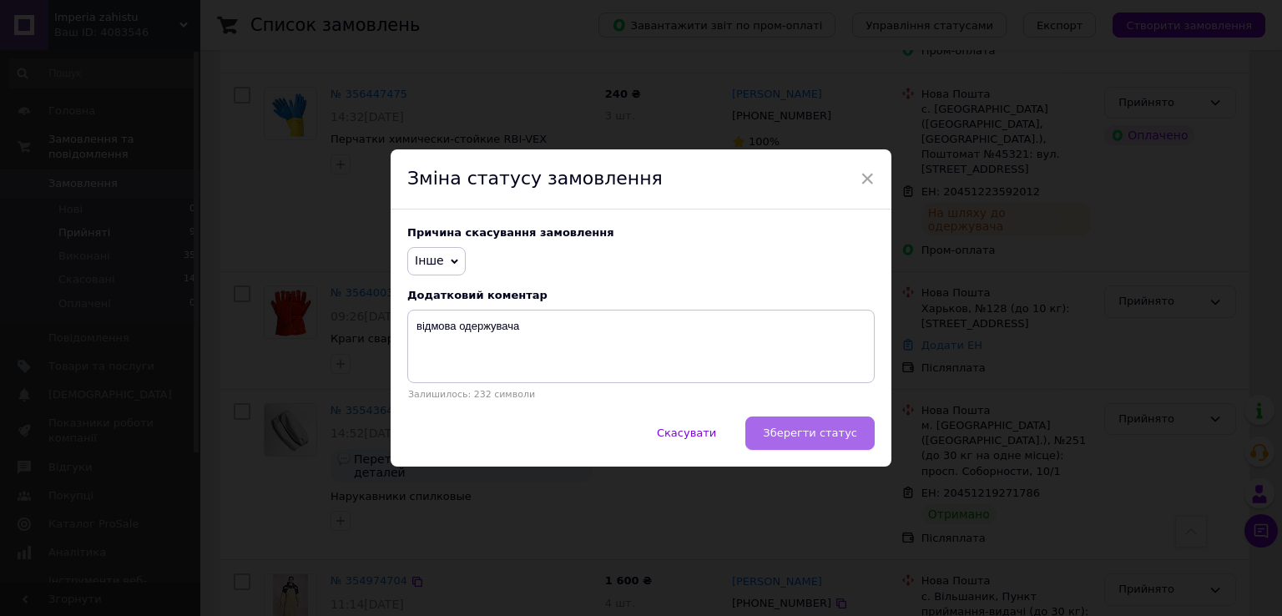
click at [823, 439] on span "Зберегти статус" at bounding box center [810, 433] width 94 height 13
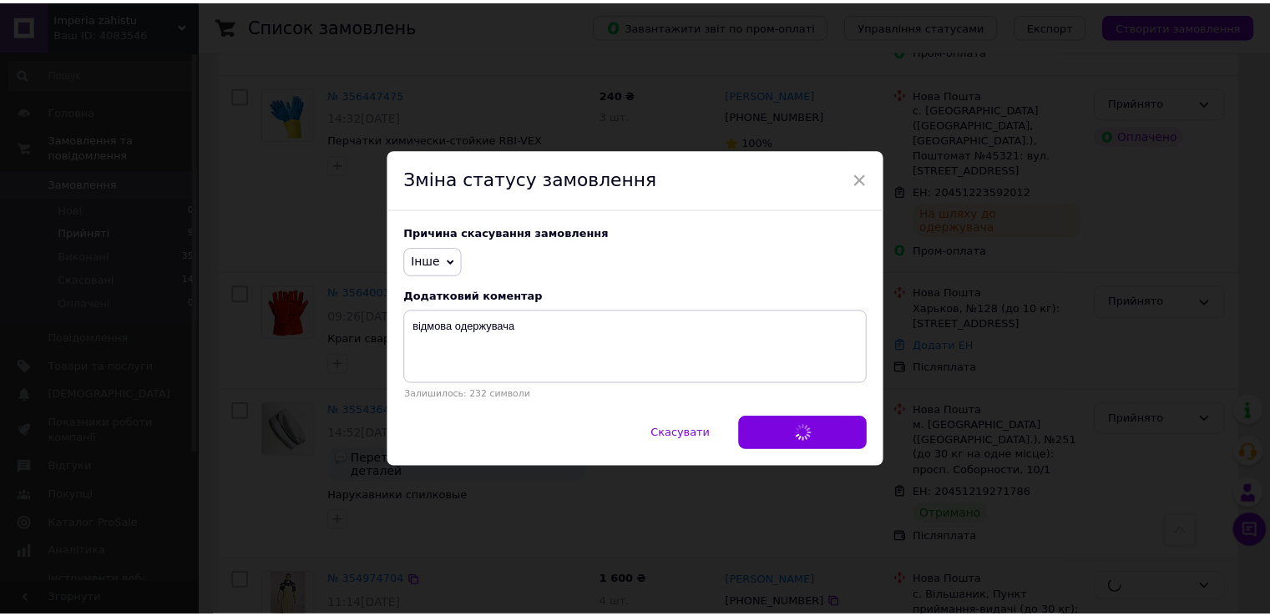
scroll to position [850, 0]
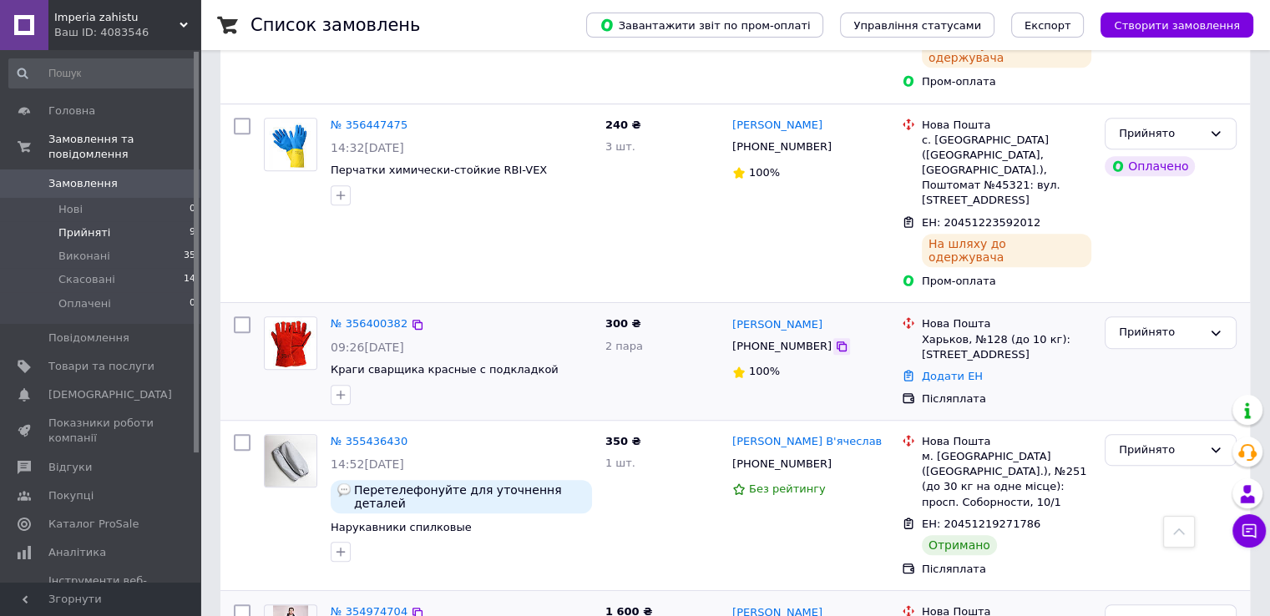
click at [835, 340] on icon at bounding box center [841, 346] width 13 height 13
click at [381, 317] on link "№ 356400382" at bounding box center [369, 323] width 77 height 13
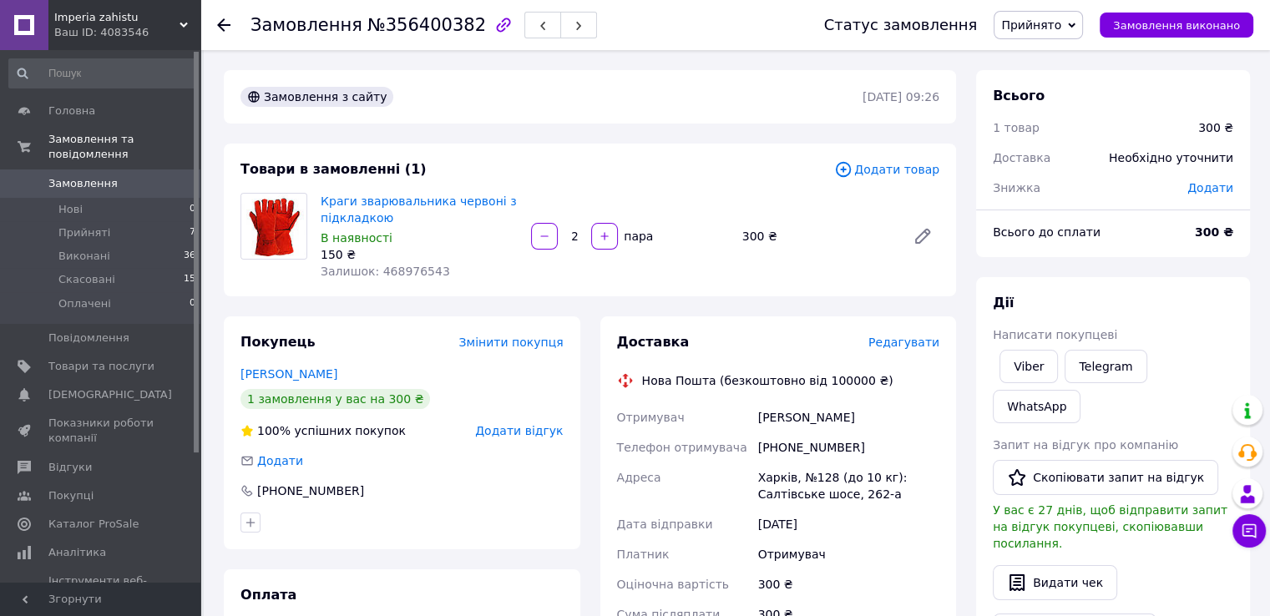
click at [1140, 291] on div "[PERSON_NAME] покупцеві Viber Telegram WhatsApp Запит на відгук про компанію   …" at bounding box center [1113, 513] width 274 height 472
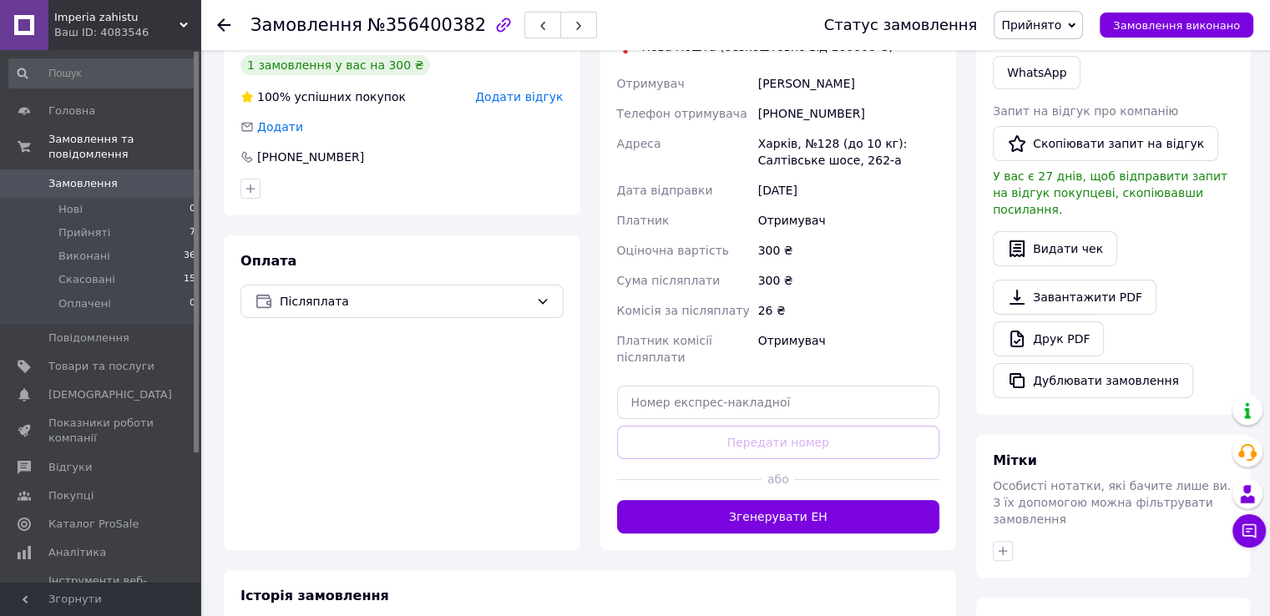
scroll to position [417, 0]
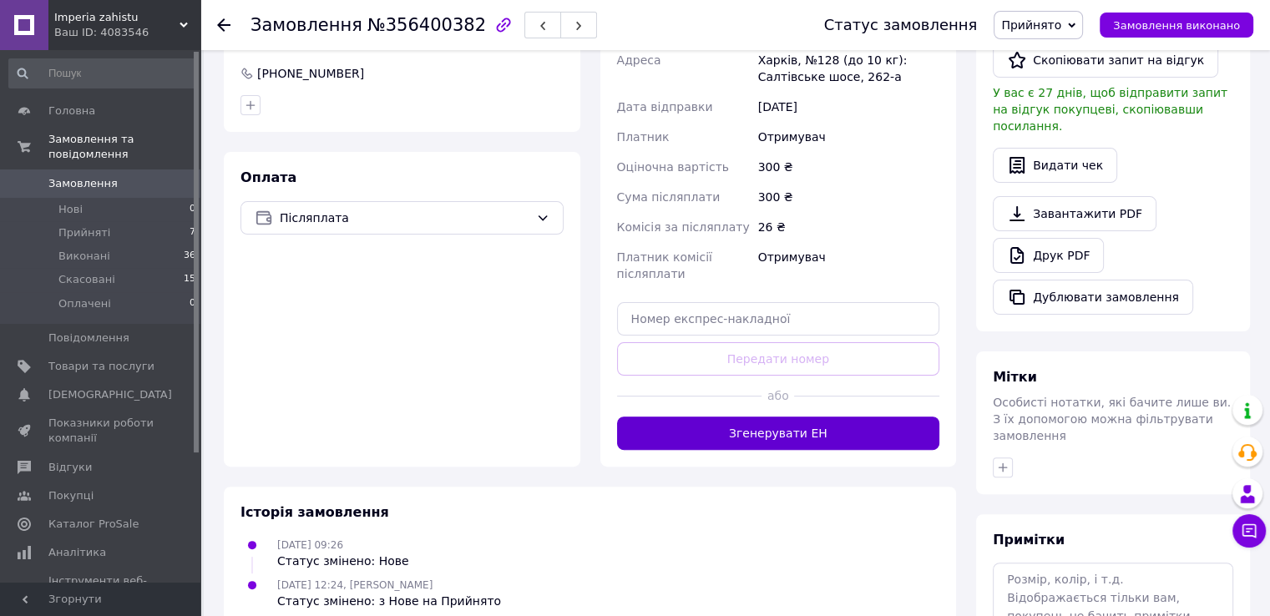
click at [820, 438] on button "Згенерувати ЕН" at bounding box center [778, 433] width 323 height 33
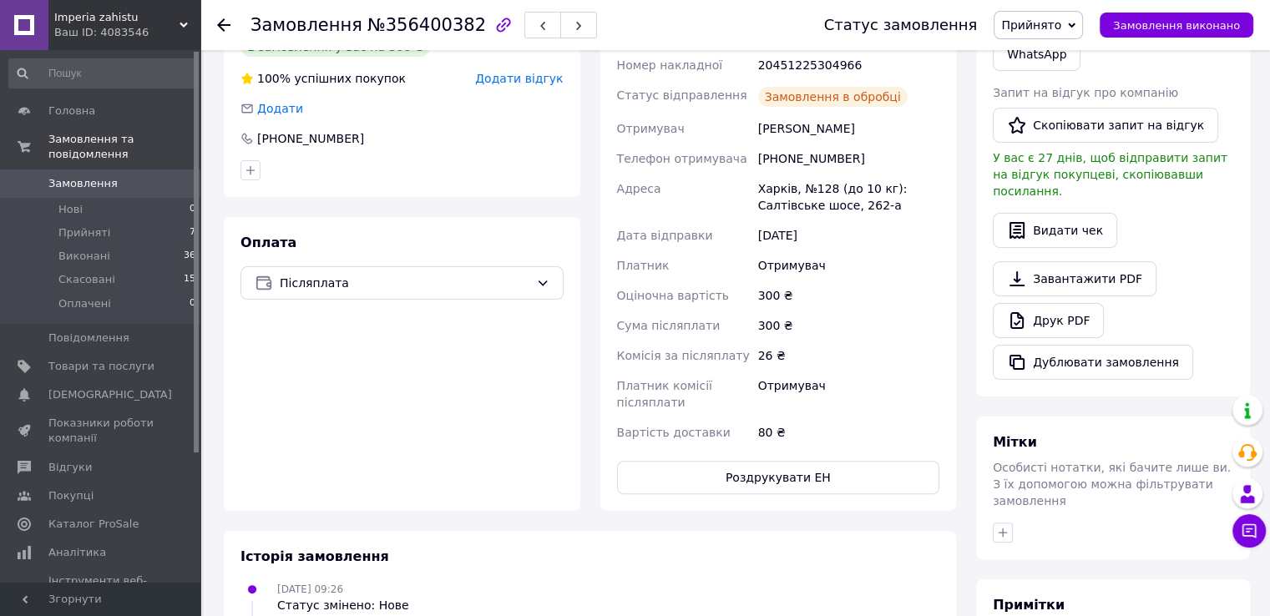
scroll to position [250, 0]
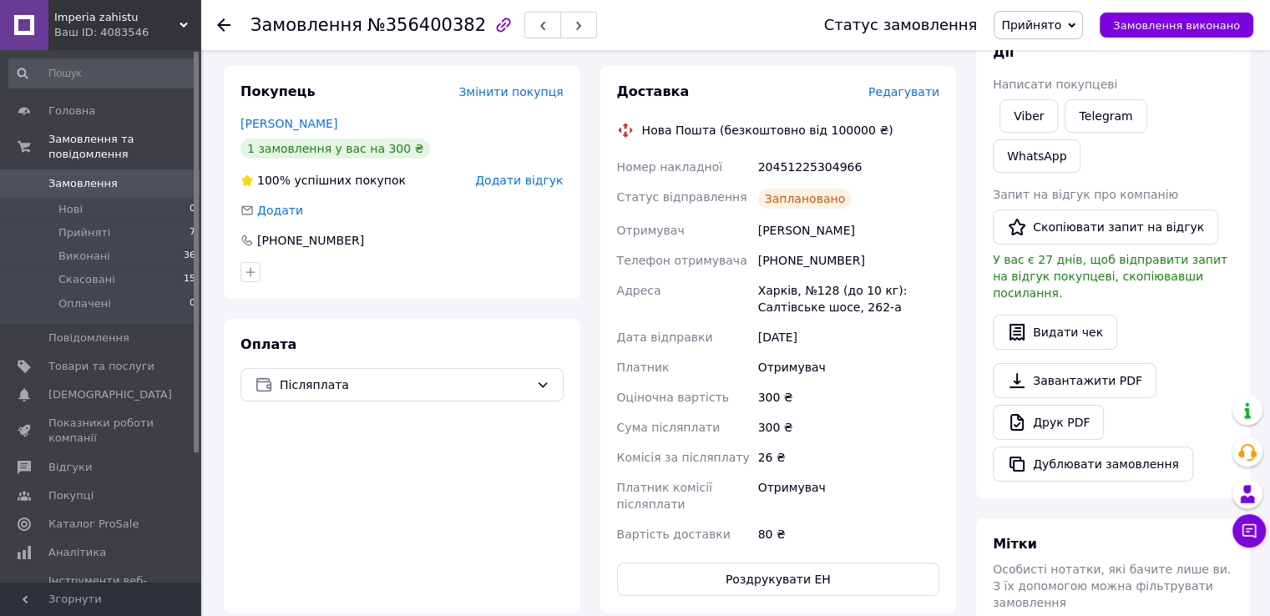
click at [807, 164] on div "20451225304966" at bounding box center [849, 167] width 188 height 30
copy div "20451225304966"
click at [1029, 116] on link "Viber" at bounding box center [1028, 115] width 58 height 33
click at [130, 221] on li "Прийняті 7" at bounding box center [102, 232] width 205 height 23
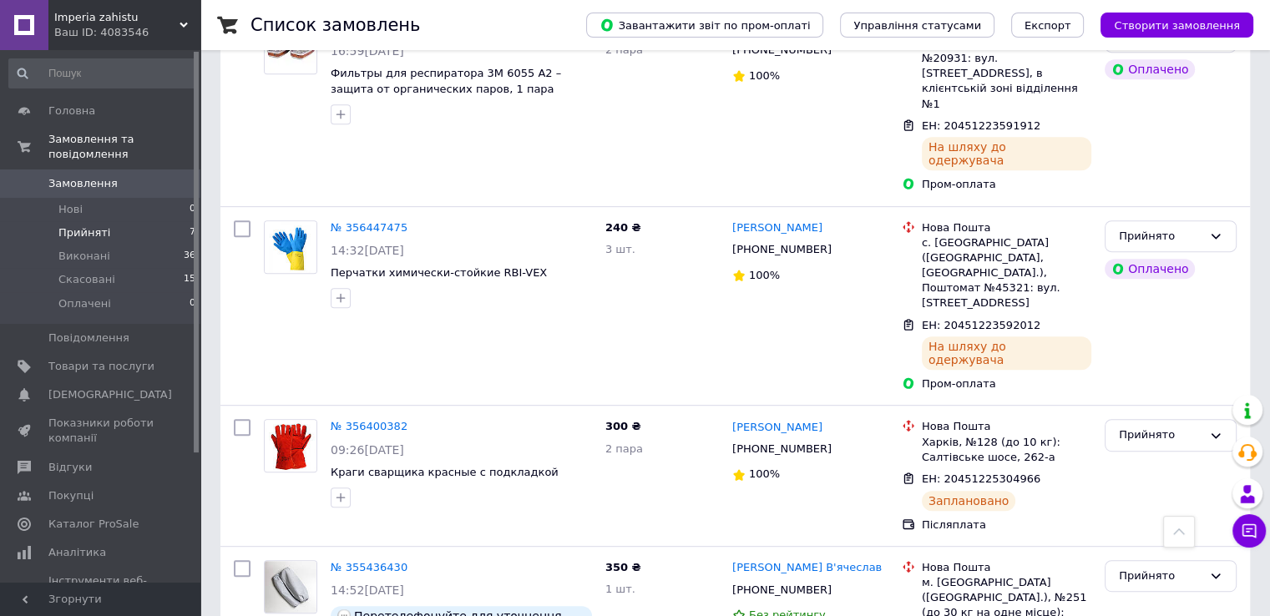
scroll to position [748, 0]
click at [1142, 567] on div "Прийнято" at bounding box center [1160, 576] width 83 height 18
click at [1146, 594] on li "Виконано" at bounding box center [1170, 609] width 130 height 31
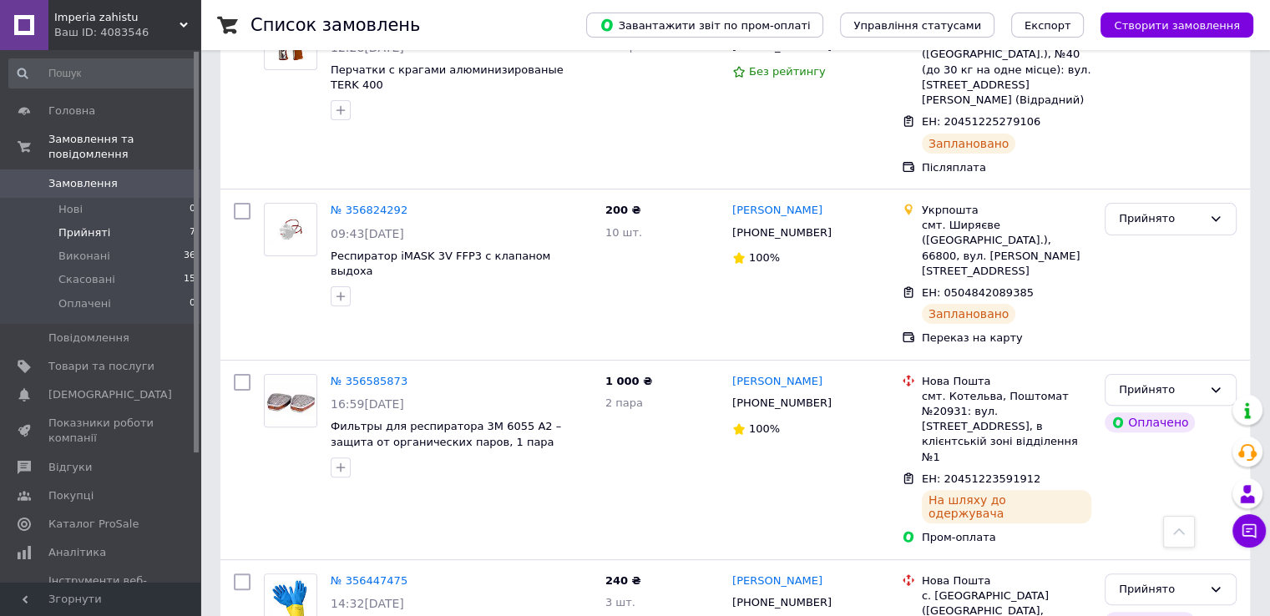
scroll to position [247, 0]
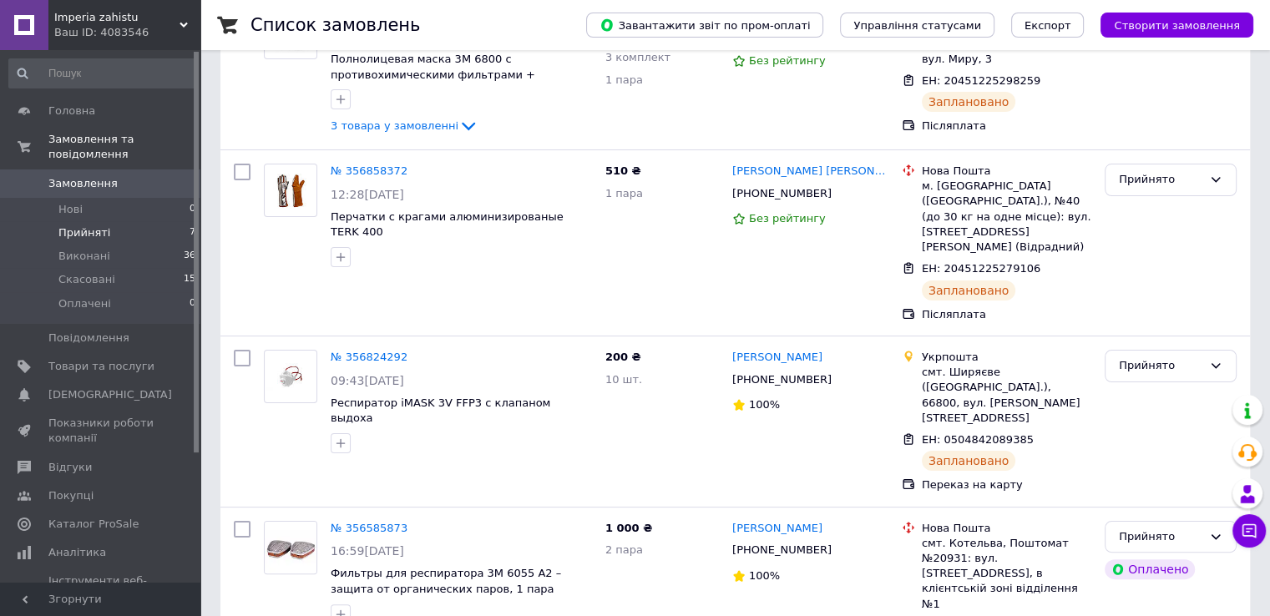
click at [95, 225] on span "Прийняті" at bounding box center [84, 232] width 52 height 15
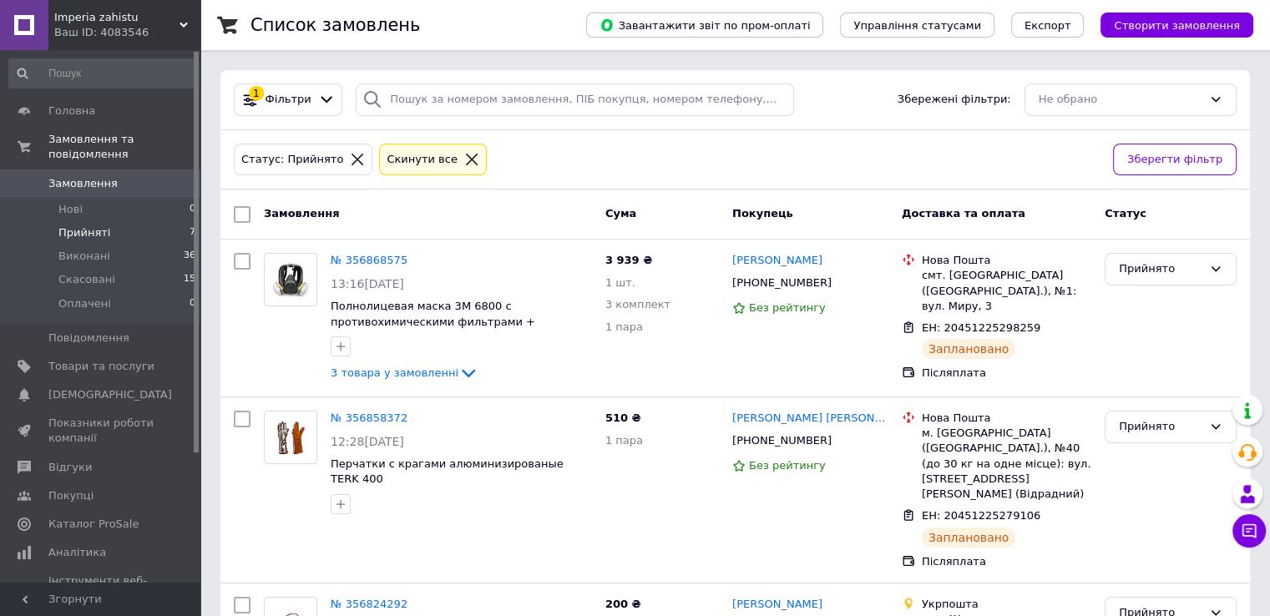
click at [464, 156] on icon at bounding box center [471, 159] width 15 height 15
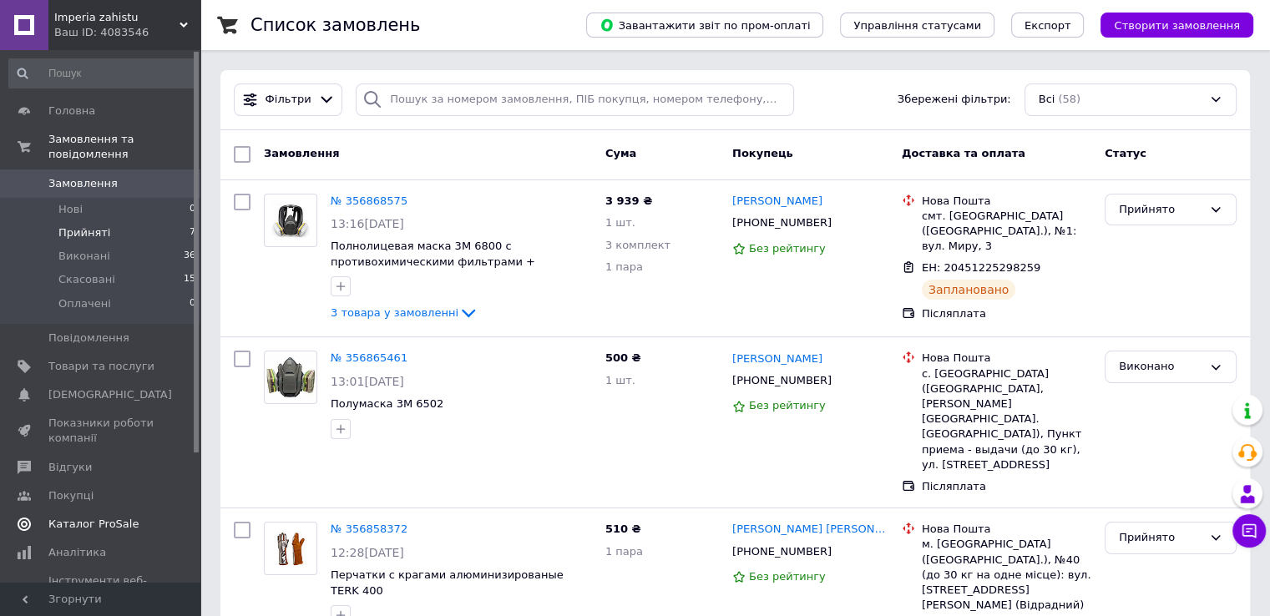
click at [105, 517] on span "Каталог ProSale" at bounding box center [93, 524] width 90 height 15
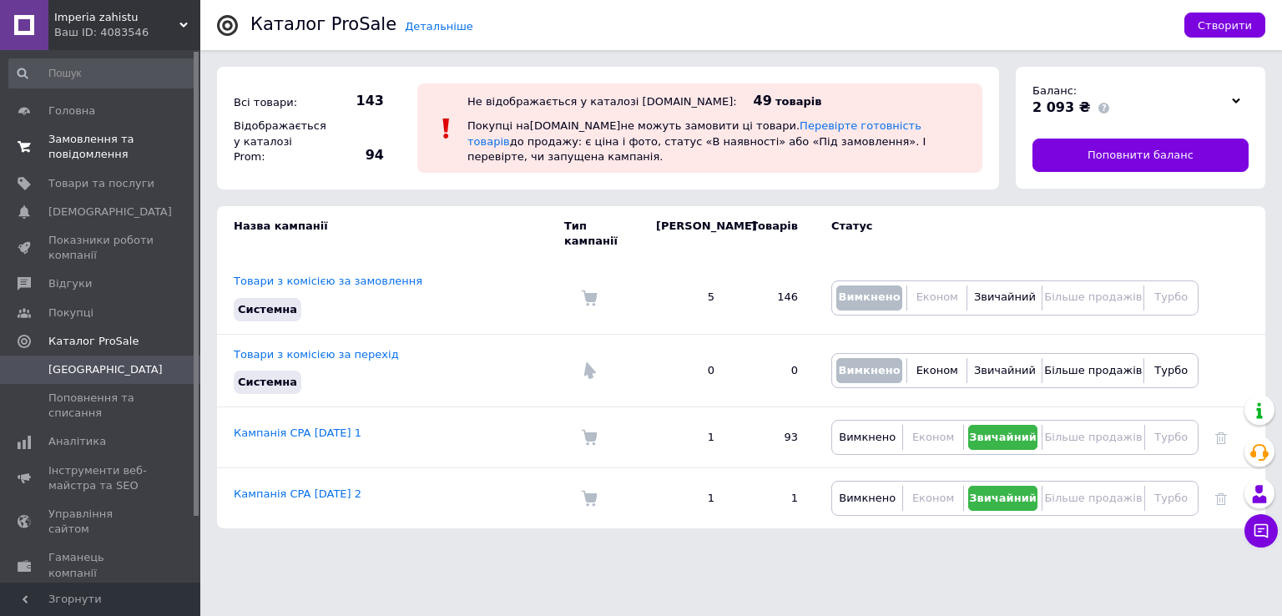
click at [129, 142] on span "Замовлення та повідомлення" at bounding box center [101, 147] width 106 height 30
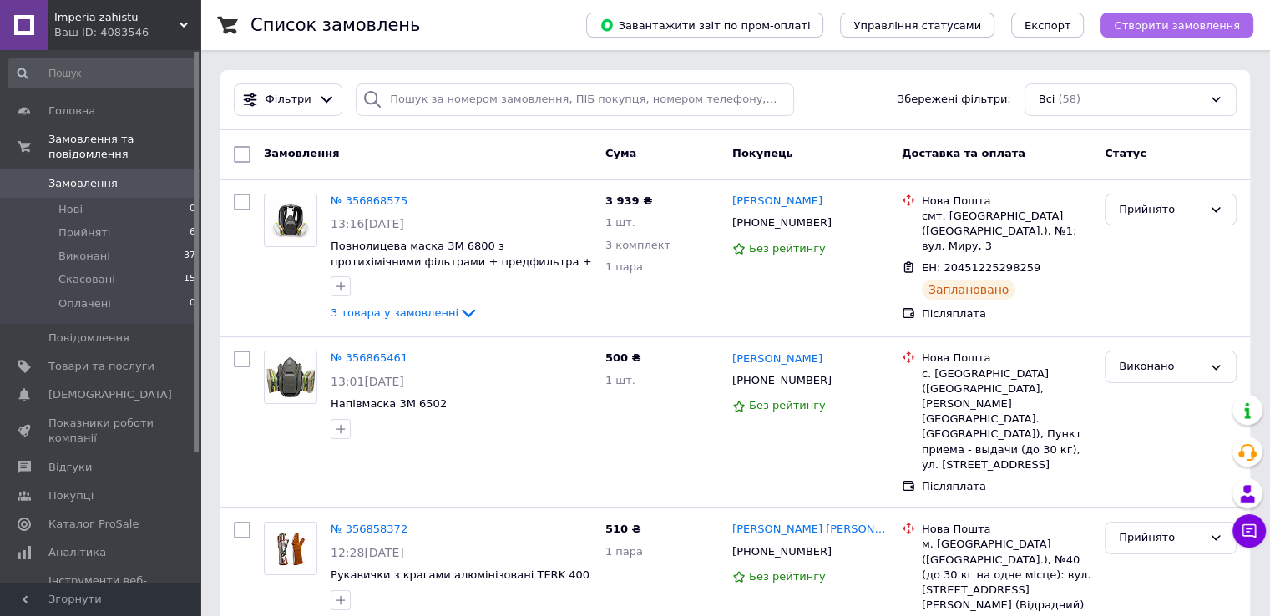
click at [1193, 28] on span "Створити замовлення" at bounding box center [1177, 25] width 126 height 13
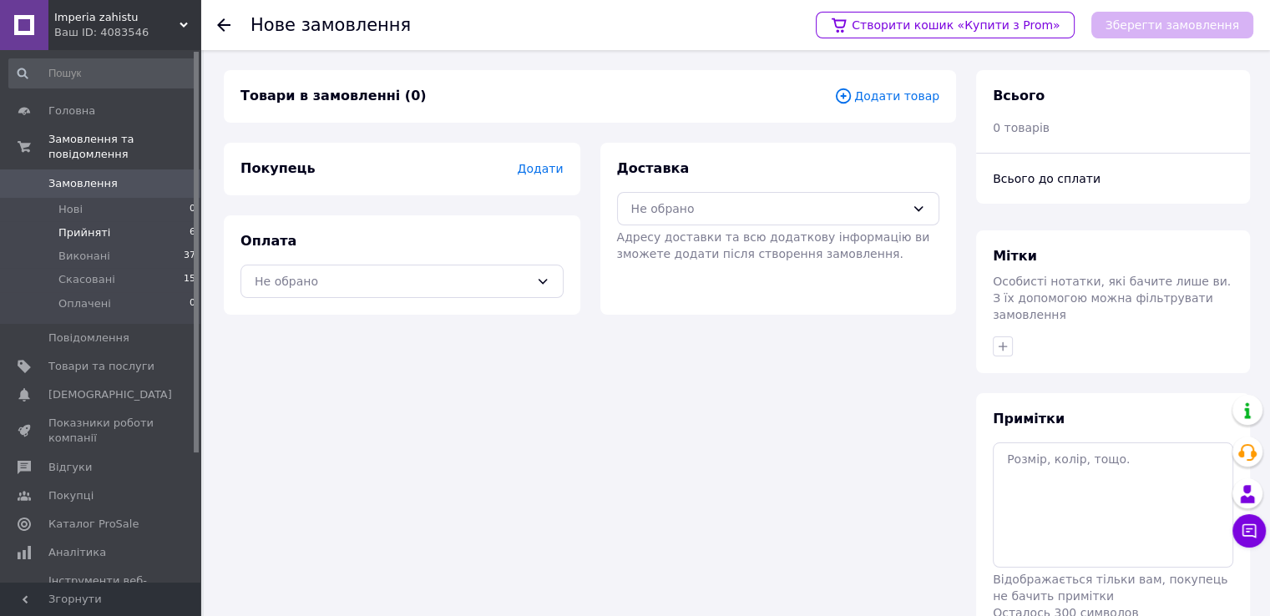
click at [90, 225] on span "Прийняті" at bounding box center [84, 232] width 52 height 15
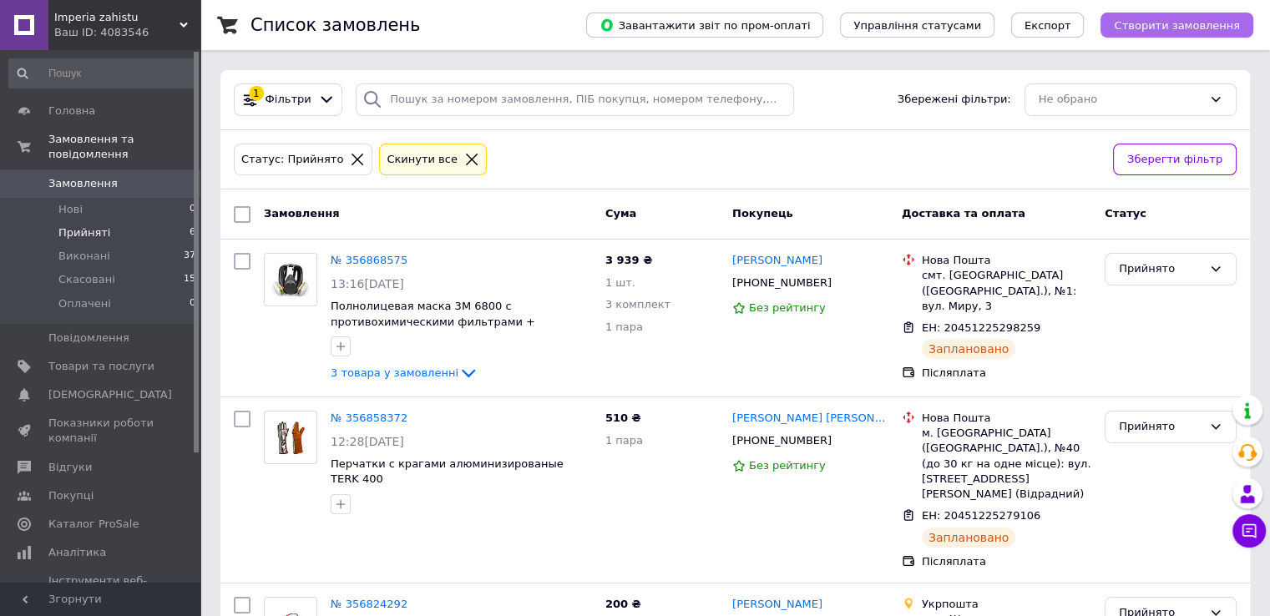
click at [1170, 37] on button "Створити замовлення" at bounding box center [1176, 25] width 153 height 25
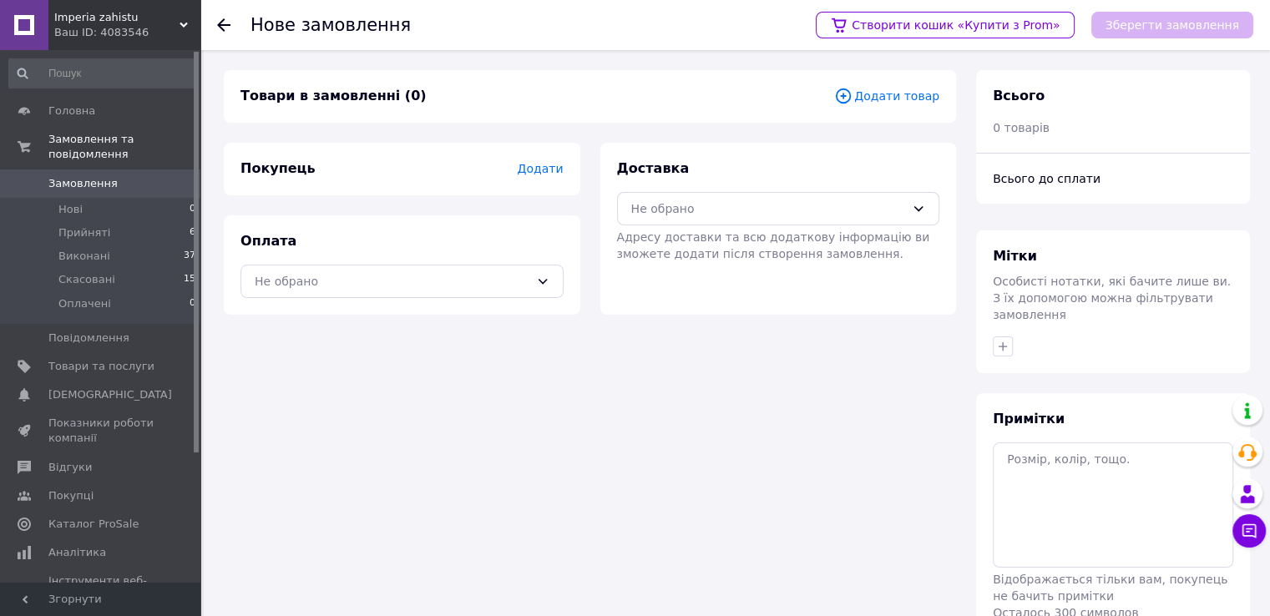
click at [521, 171] on div "Покупець Додати" at bounding box center [401, 168] width 323 height 19
click at [534, 169] on span "Додати" at bounding box center [540, 168] width 46 height 13
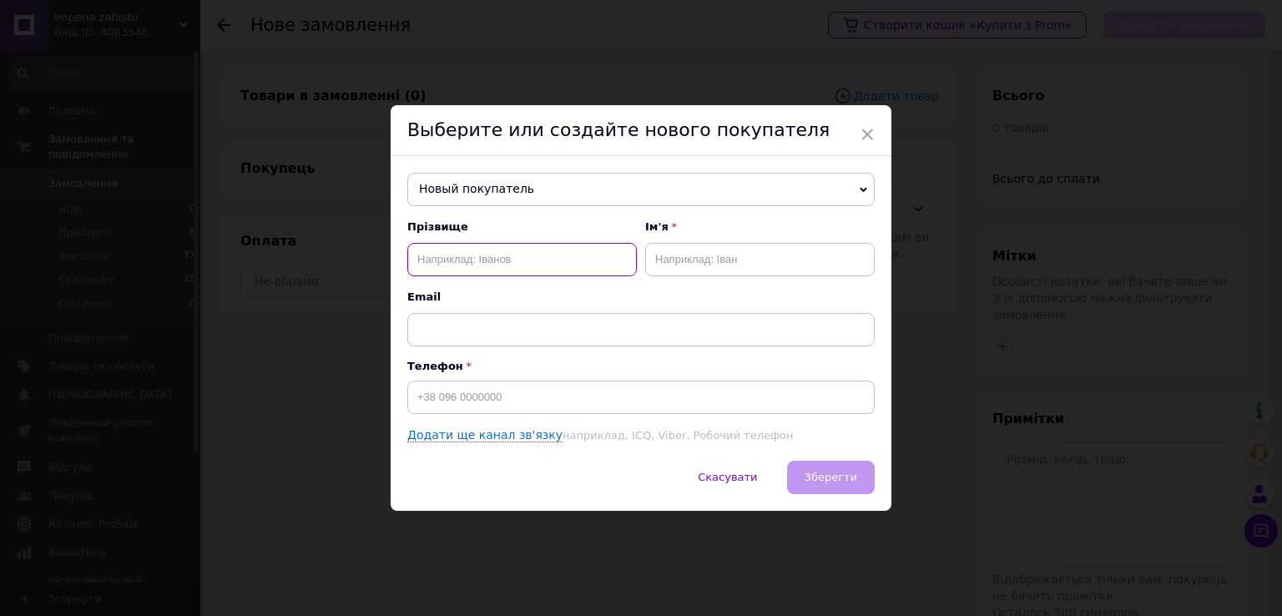
click at [513, 251] on input "text" at bounding box center [522, 259] width 230 height 33
click at [675, 190] on span "Новый покупатель" at bounding box center [641, 189] width 468 height 33
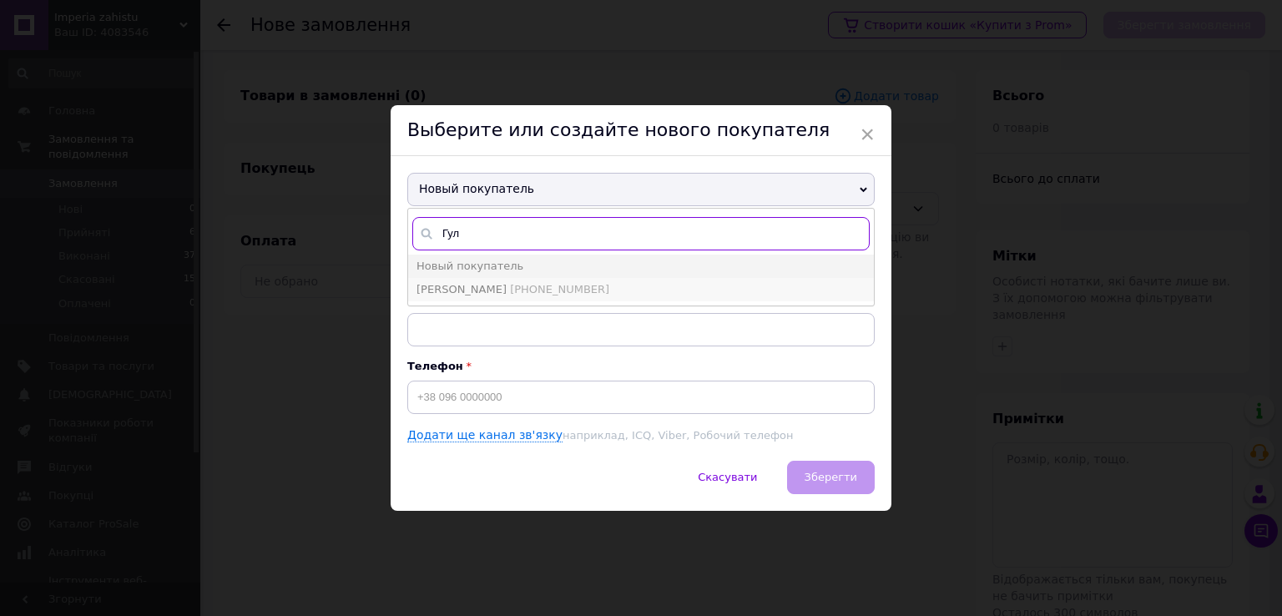
type input "Гул"
click at [560, 281] on li "[PERSON_NAME] [PHONE_NUMBER]" at bounding box center [641, 289] width 466 height 23
type input "[PERSON_NAME]"
type input "[PHONE_NUMBER]"
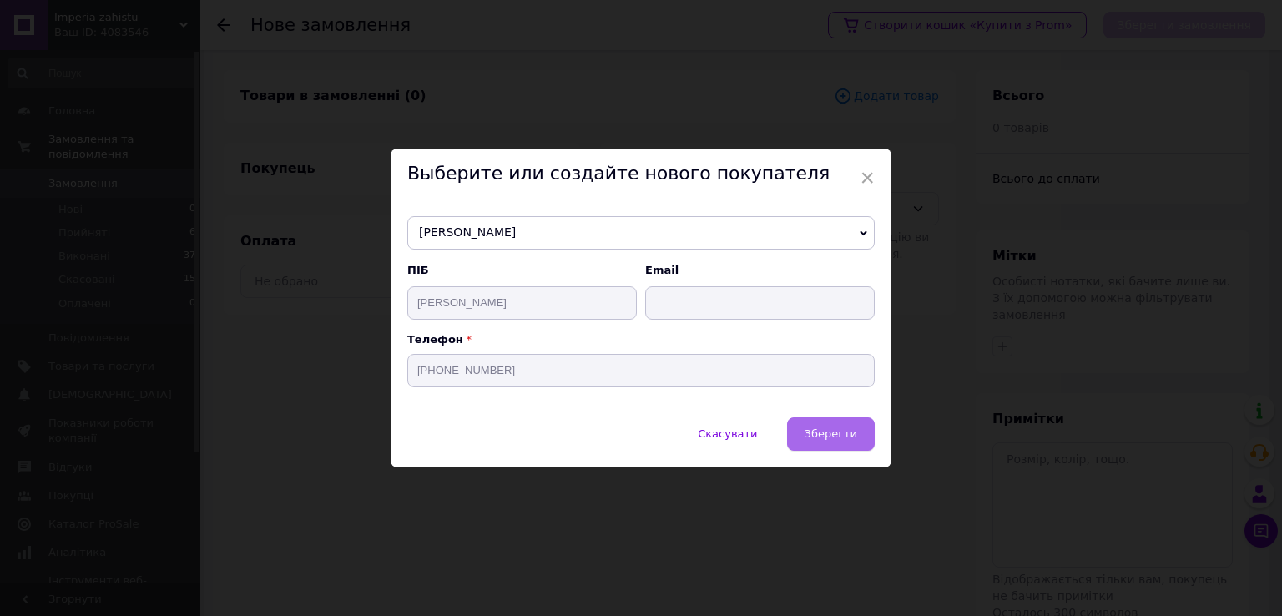
click at [836, 431] on span "Зберегти" at bounding box center [831, 433] width 53 height 13
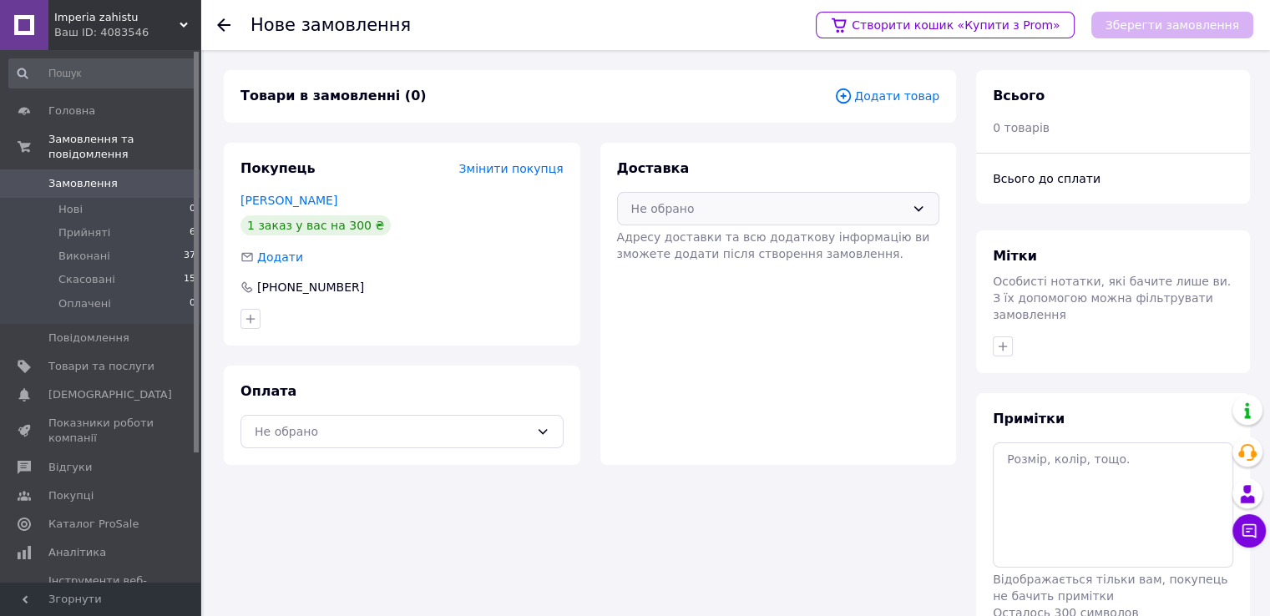
click at [735, 210] on div "Не обрано" at bounding box center [768, 209] width 275 height 18
click at [735, 240] on span "Нова Пошта (безкоштовно від 100000 ₴)" at bounding box center [791, 244] width 270 height 17
click at [478, 428] on div "Не обрано" at bounding box center [392, 431] width 275 height 18
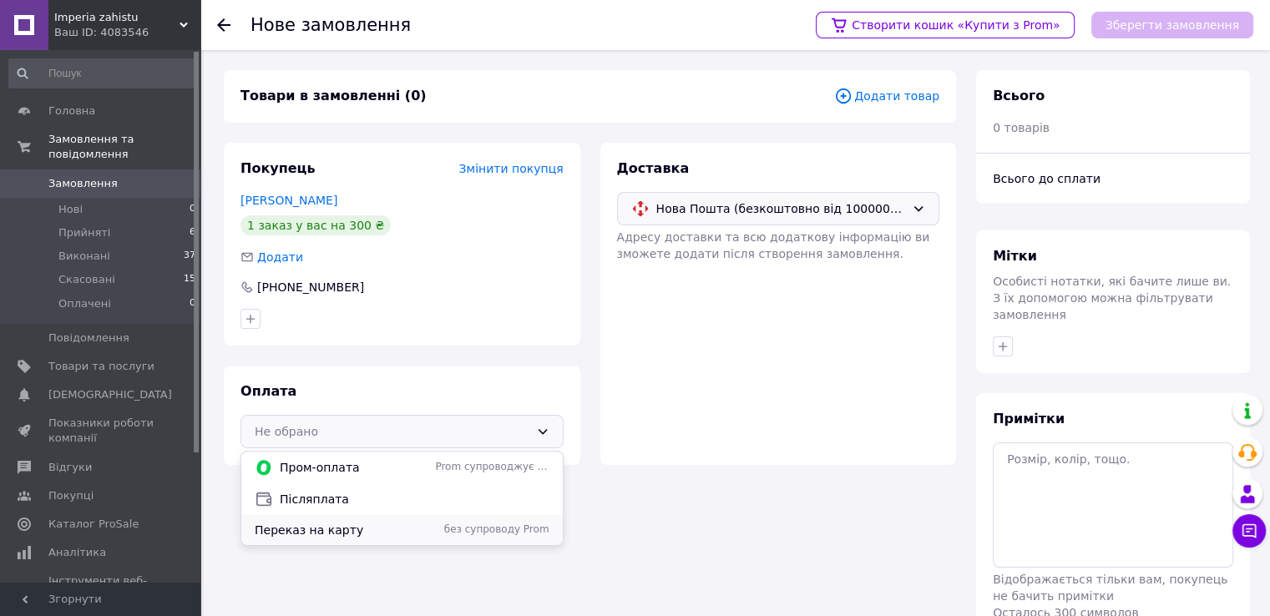
click at [395, 534] on span "Переказ на карту" at bounding box center [342, 530] width 174 height 17
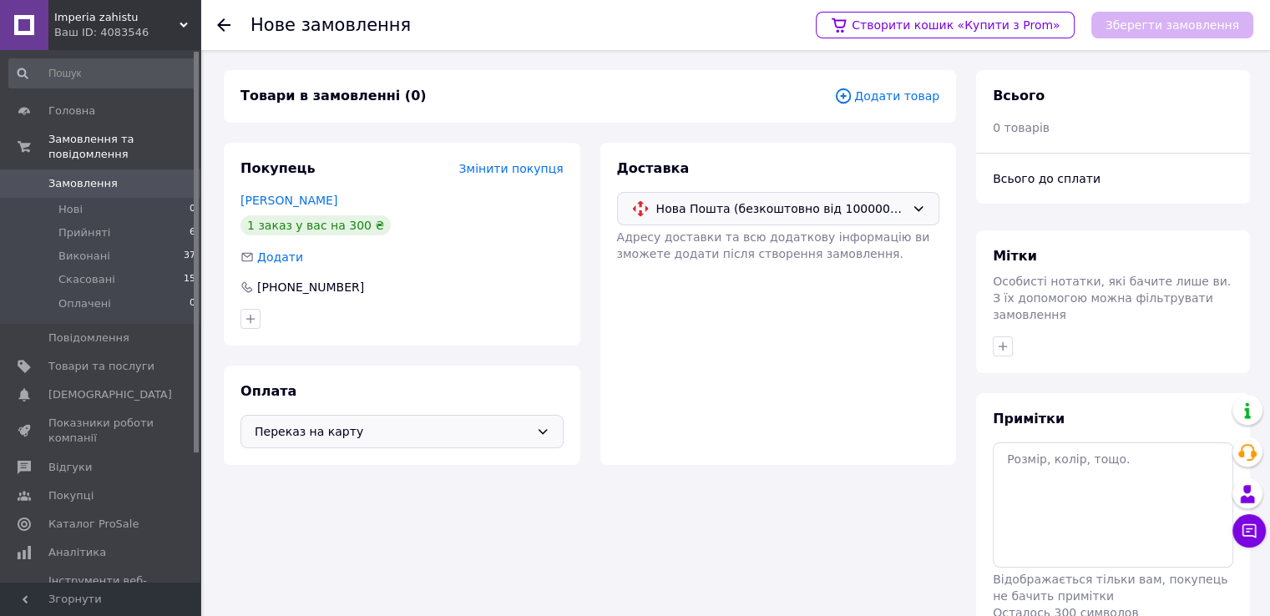
click at [899, 97] on span "Додати товар" at bounding box center [886, 96] width 105 height 18
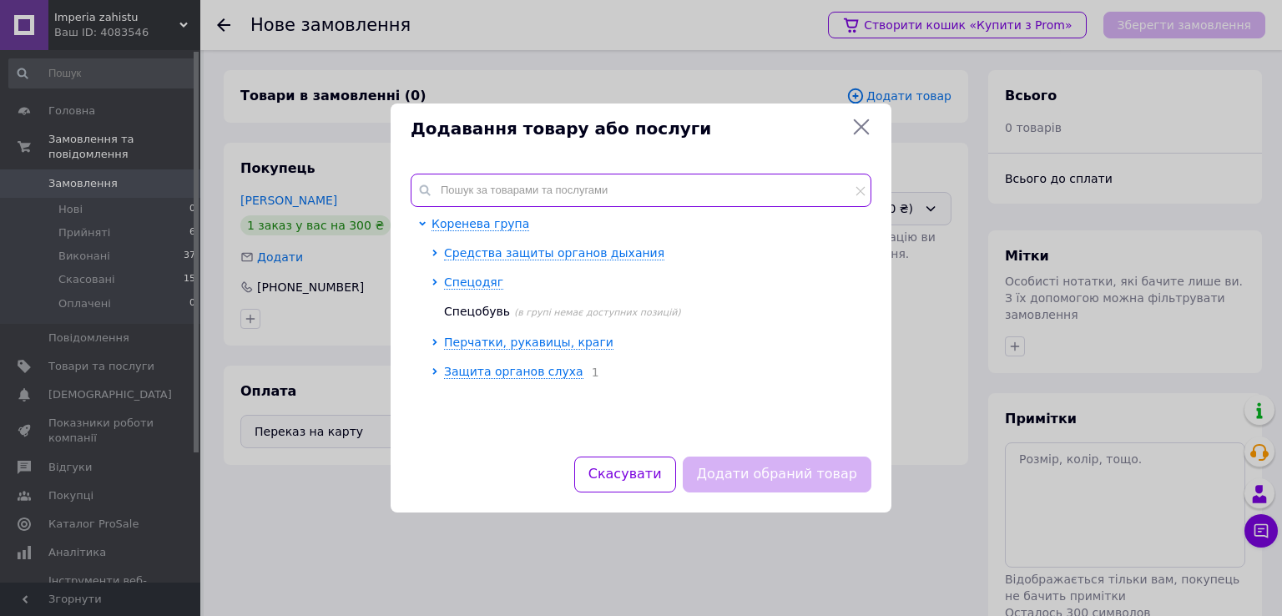
click at [601, 184] on input "text" at bounding box center [641, 190] width 461 height 33
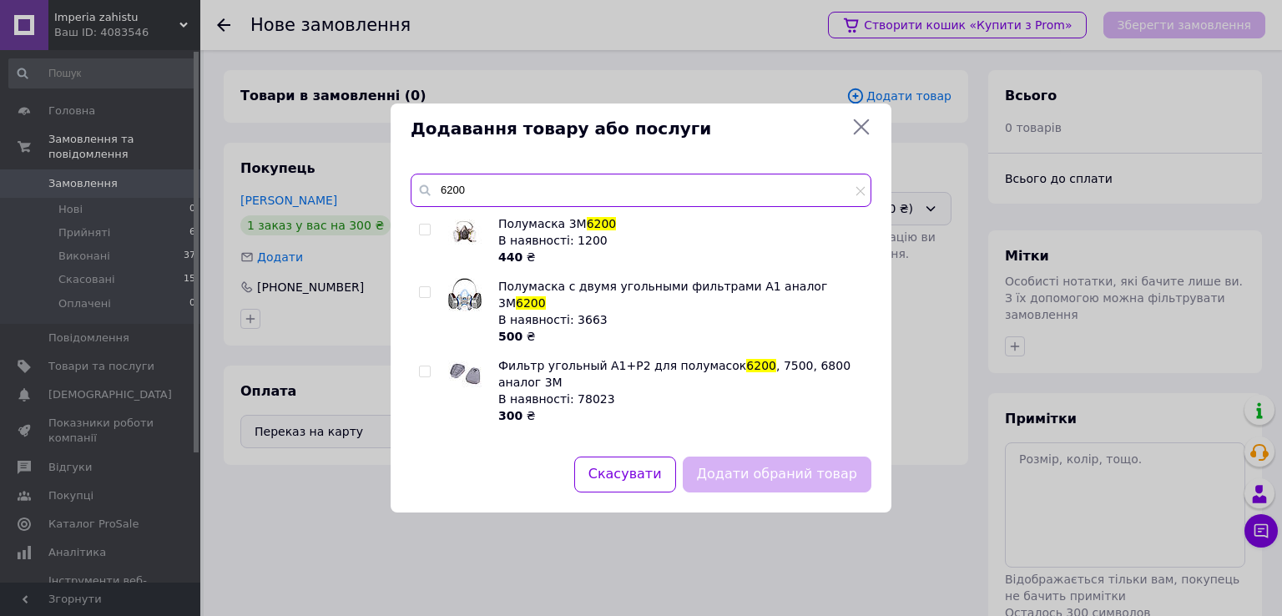
type input "6200"
click at [427, 230] on input "checkbox" at bounding box center [424, 230] width 11 height 11
checkbox input "true"
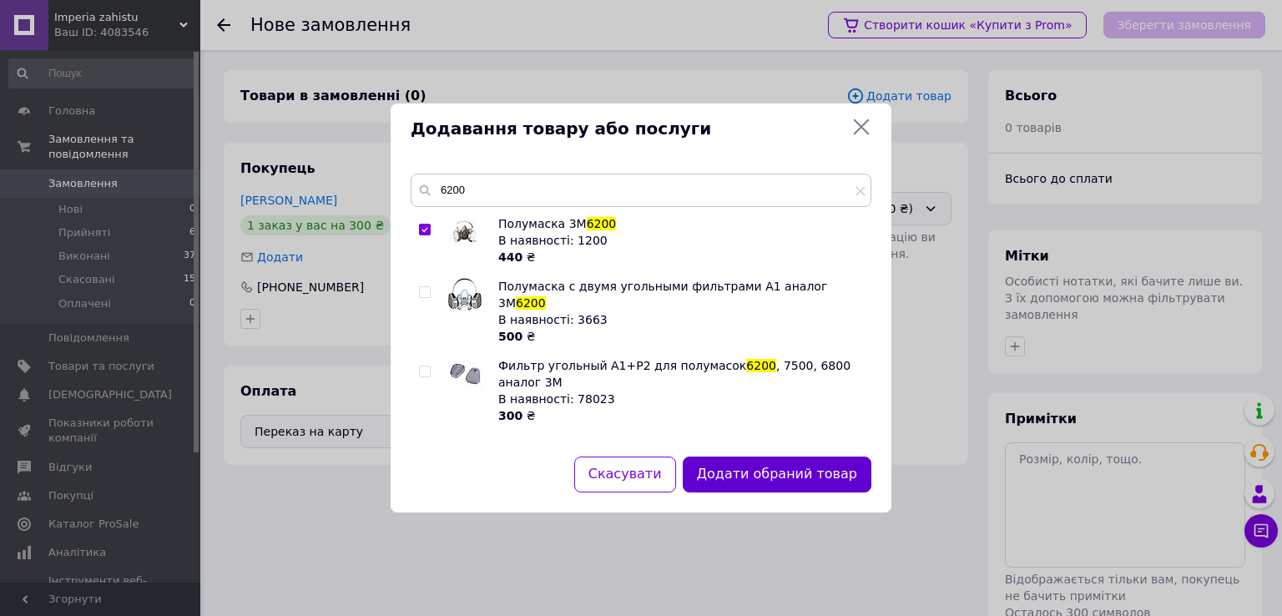
click at [770, 476] on button "Додати обраний товар" at bounding box center [777, 475] width 189 height 36
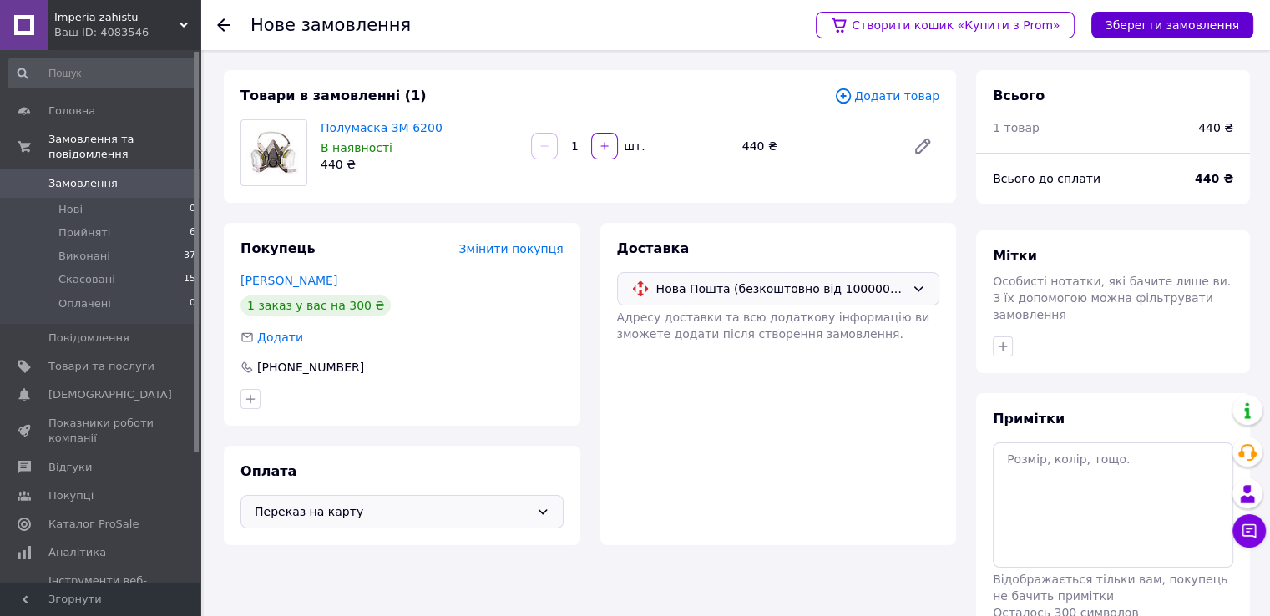
click at [1146, 30] on button "Зберегти замовлення" at bounding box center [1172, 25] width 162 height 27
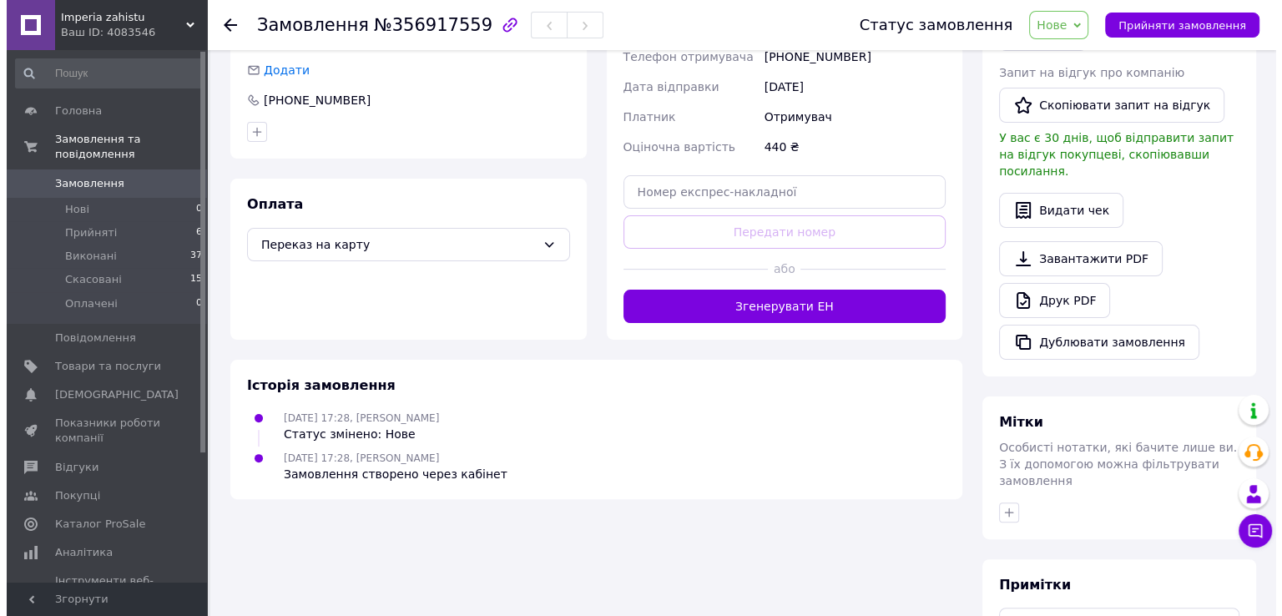
scroll to position [250, 0]
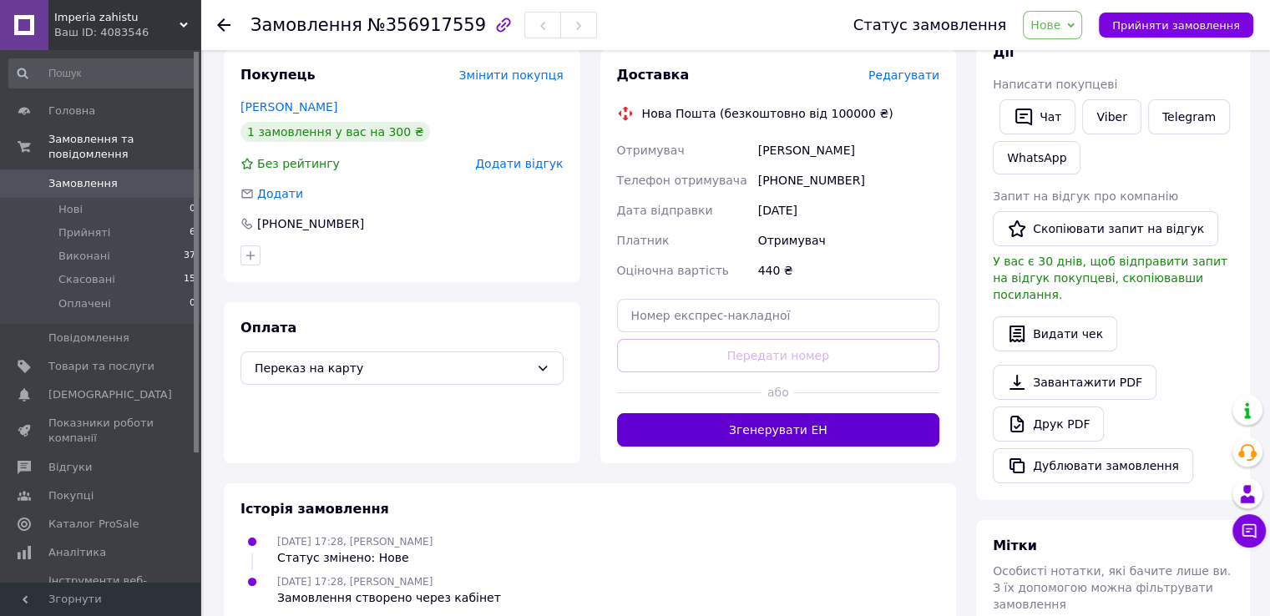
click at [815, 436] on button "Згенерувати ЕН" at bounding box center [778, 429] width 323 height 33
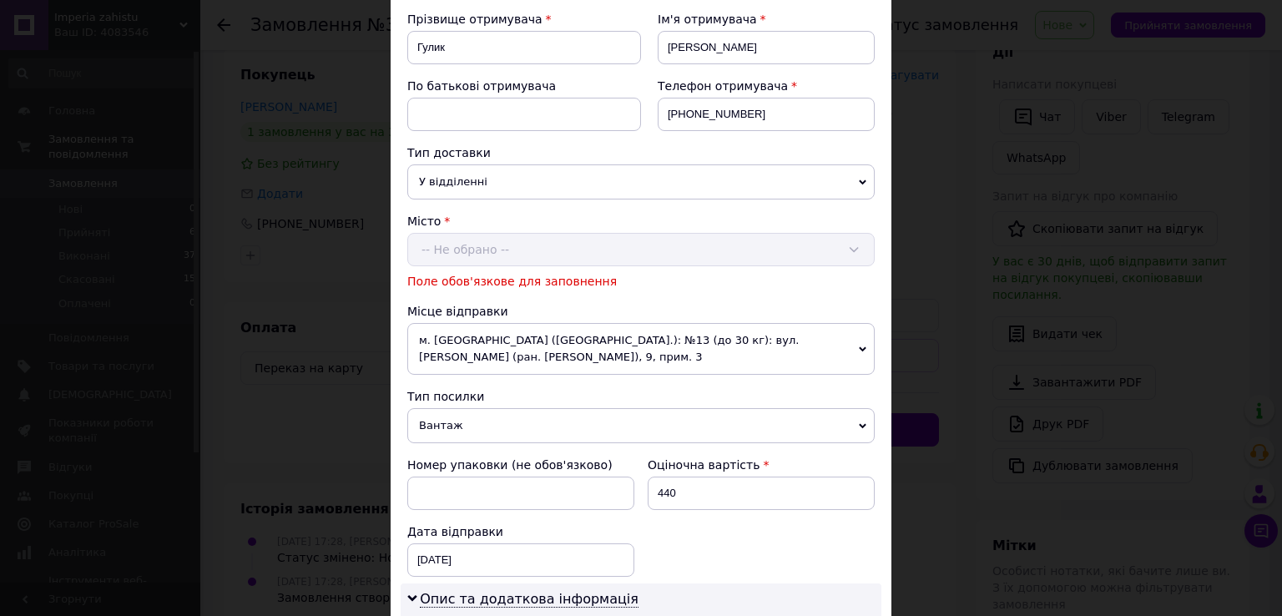
click at [584, 255] on div "Місто -- Не обрано -- Поле обов'язкове для заповнення" at bounding box center [641, 251] width 468 height 77
click at [599, 242] on div "Місто -- Не обрано -- Поле обов'язкове для заповнення" at bounding box center [641, 251] width 468 height 77
click at [499, 250] on div "Місто -- Не обрано -- Поле обов'язкове для заповнення" at bounding box center [641, 251] width 468 height 77
click at [499, 249] on div "Місто -- Не обрано -- Поле обов'язкове для заповнення" at bounding box center [641, 251] width 468 height 77
click at [499, 248] on div "Місто -- Не обрано -- Поле обов'язкове для заповнення" at bounding box center [641, 251] width 468 height 77
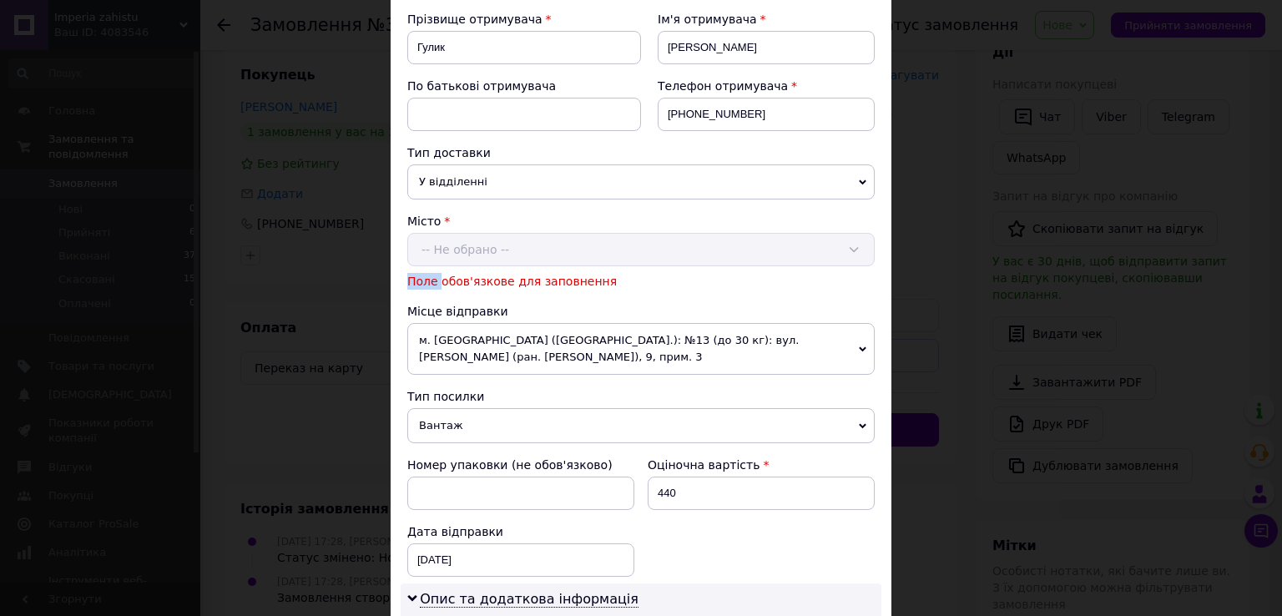
click at [499, 248] on div "Місто -- Не обрано -- Поле обов'язкове для заповнення" at bounding box center [641, 251] width 468 height 77
click at [524, 182] on span "У відділенні" at bounding box center [641, 181] width 468 height 35
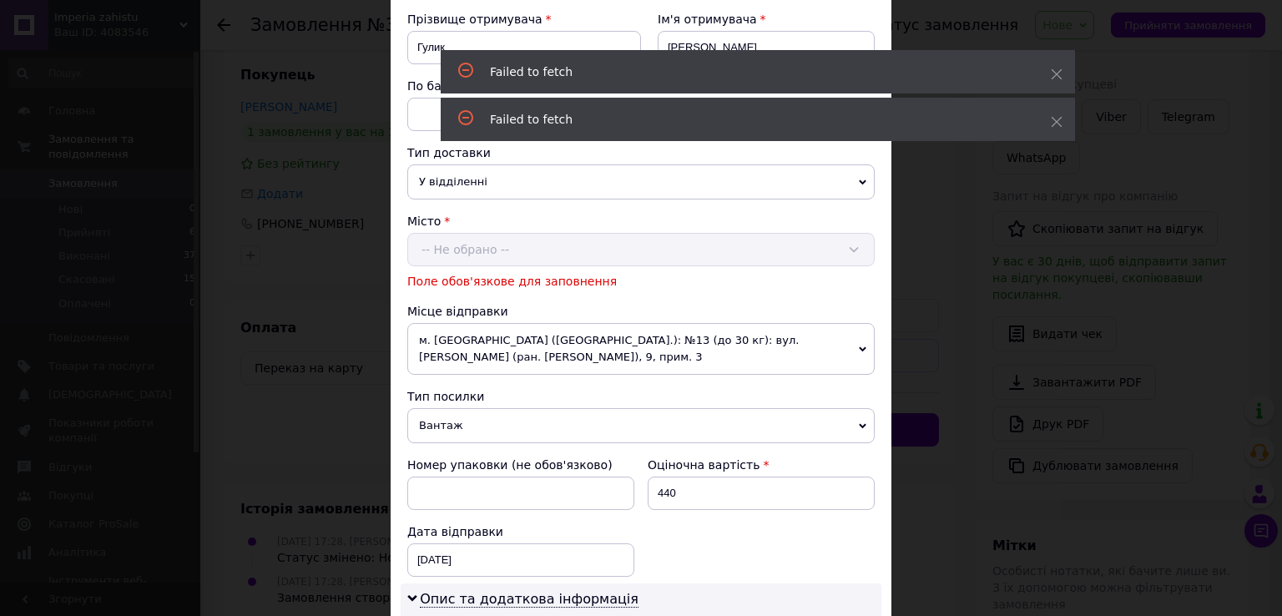
drag, startPoint x: 583, startPoint y: 284, endPoint x: 590, endPoint y: 291, distance: 10.6
click at [584, 285] on span "Поле обов'язкове для заповнення" at bounding box center [512, 281] width 210 height 13
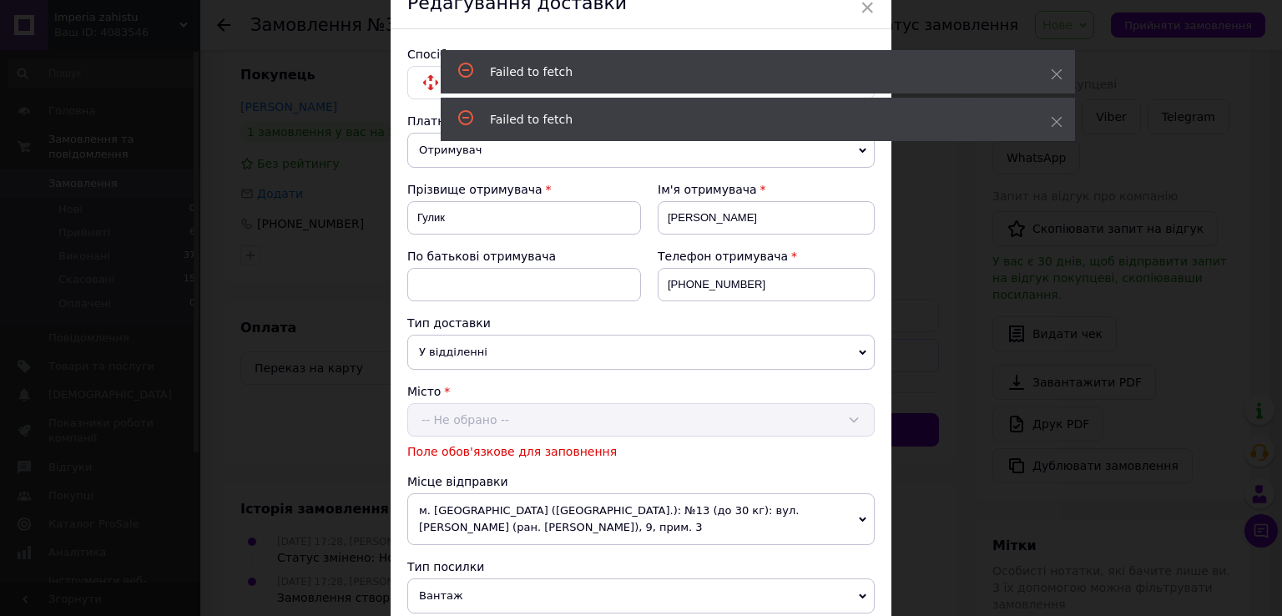
scroll to position [0, 0]
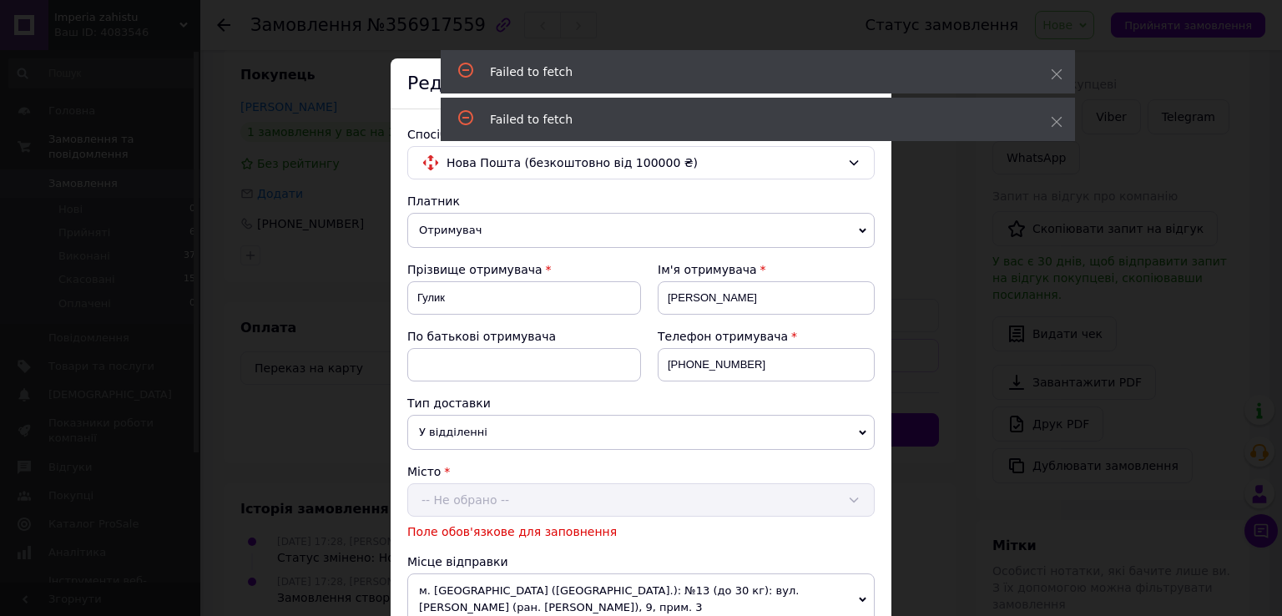
drag, startPoint x: 573, startPoint y: 520, endPoint x: 567, endPoint y: 505, distance: 16.1
click at [573, 520] on div "Поле обов'язкове для заповнення" at bounding box center [641, 530] width 468 height 20
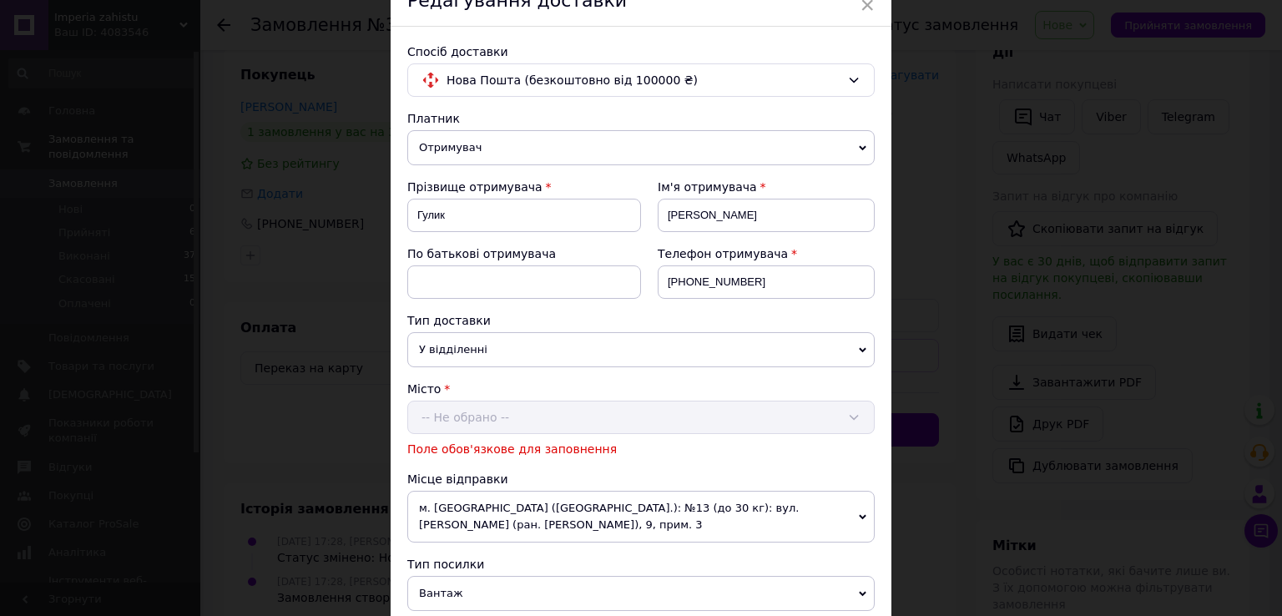
scroll to position [83, 0]
click at [644, 412] on div "Місто -- Не обрано -- Поле обов'язкове для заповнення" at bounding box center [641, 418] width 468 height 77
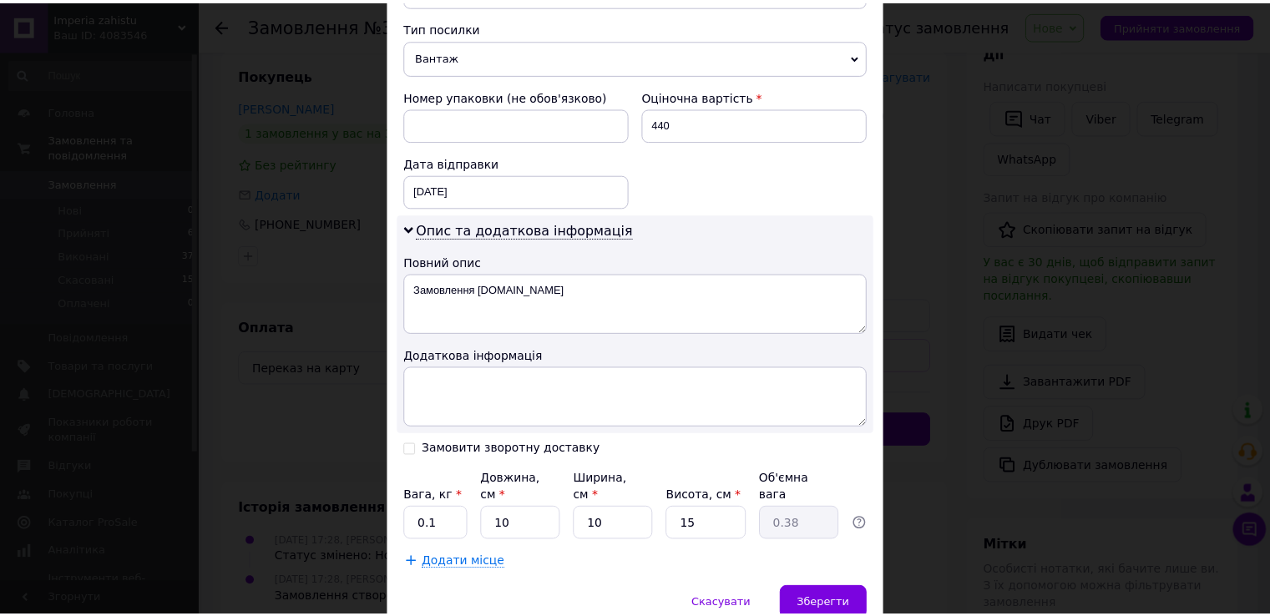
scroll to position [678, 0]
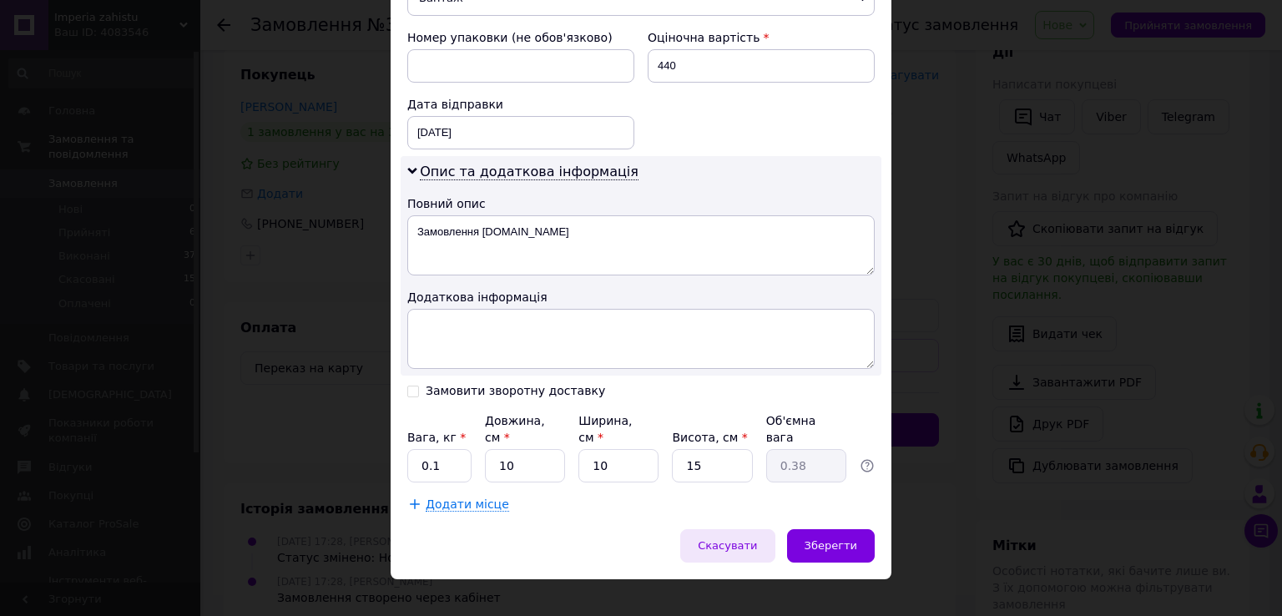
click at [751, 539] on span "Скасувати" at bounding box center [727, 545] width 59 height 13
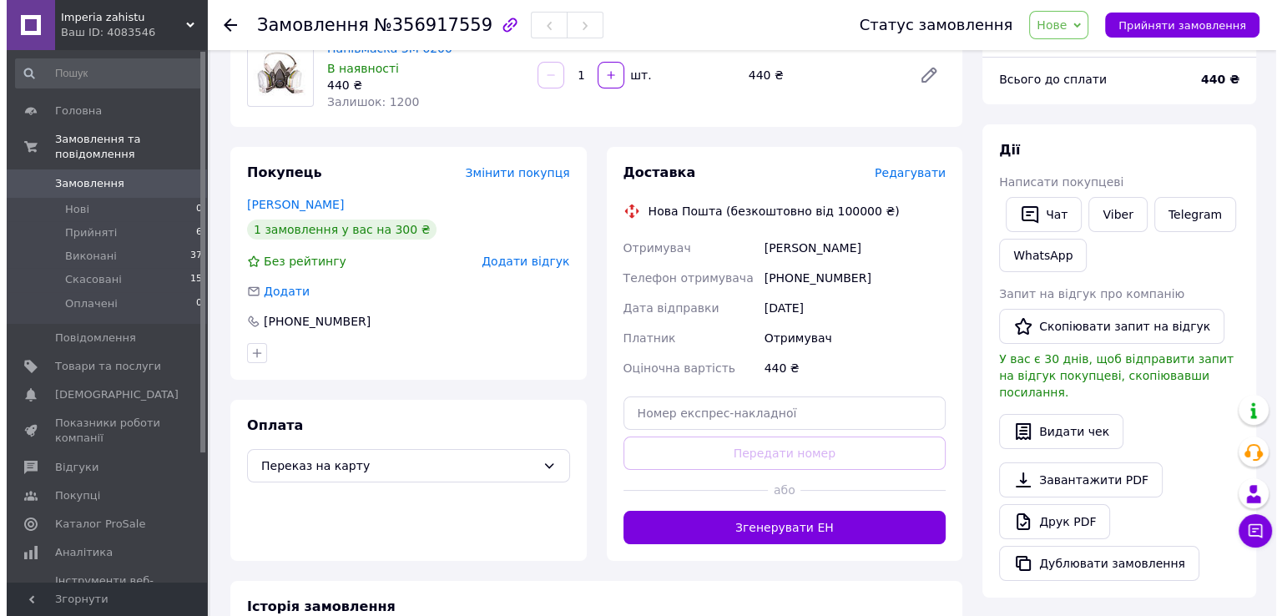
scroll to position [83, 0]
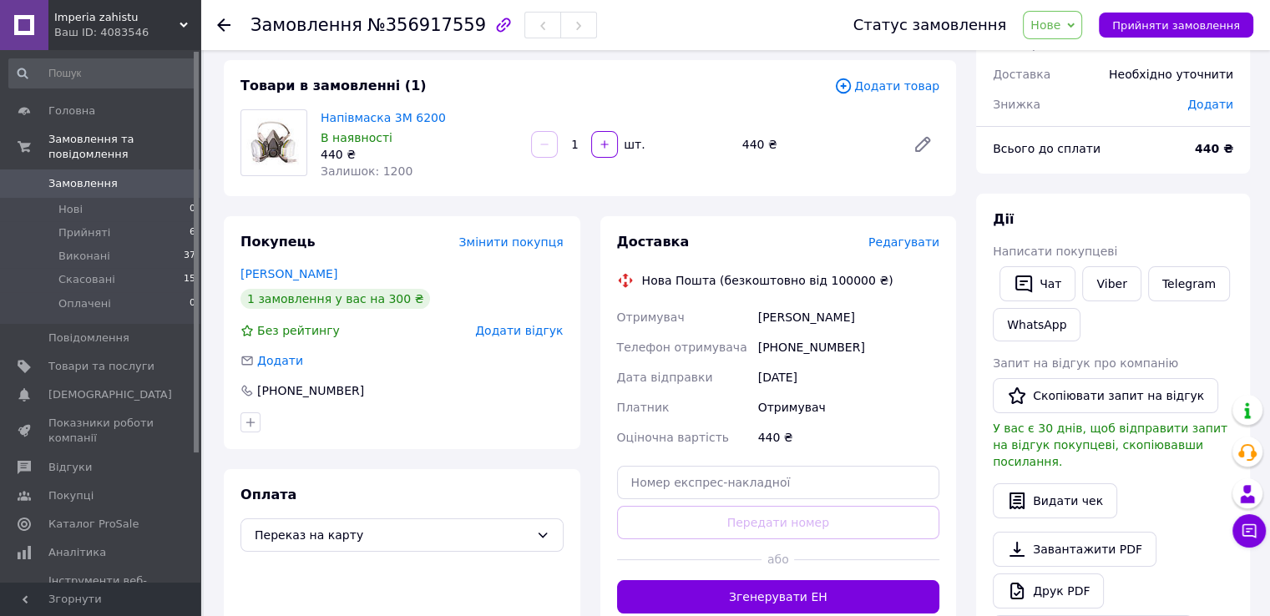
click at [892, 247] on span "Редагувати" at bounding box center [903, 241] width 71 height 13
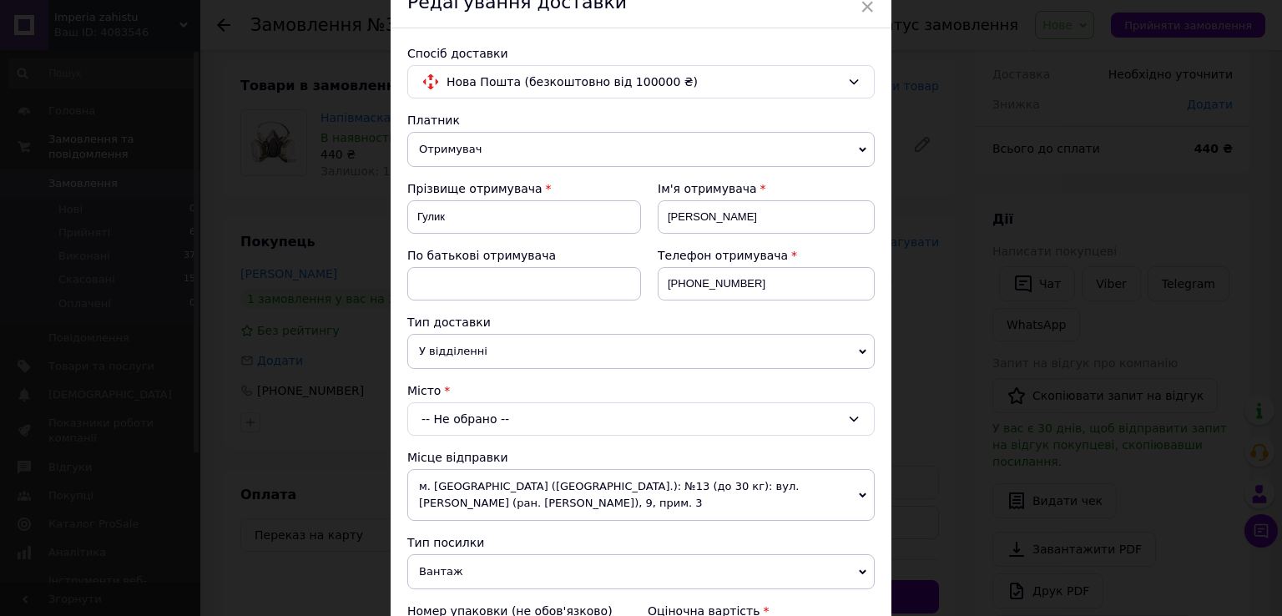
scroll to position [167, 0]
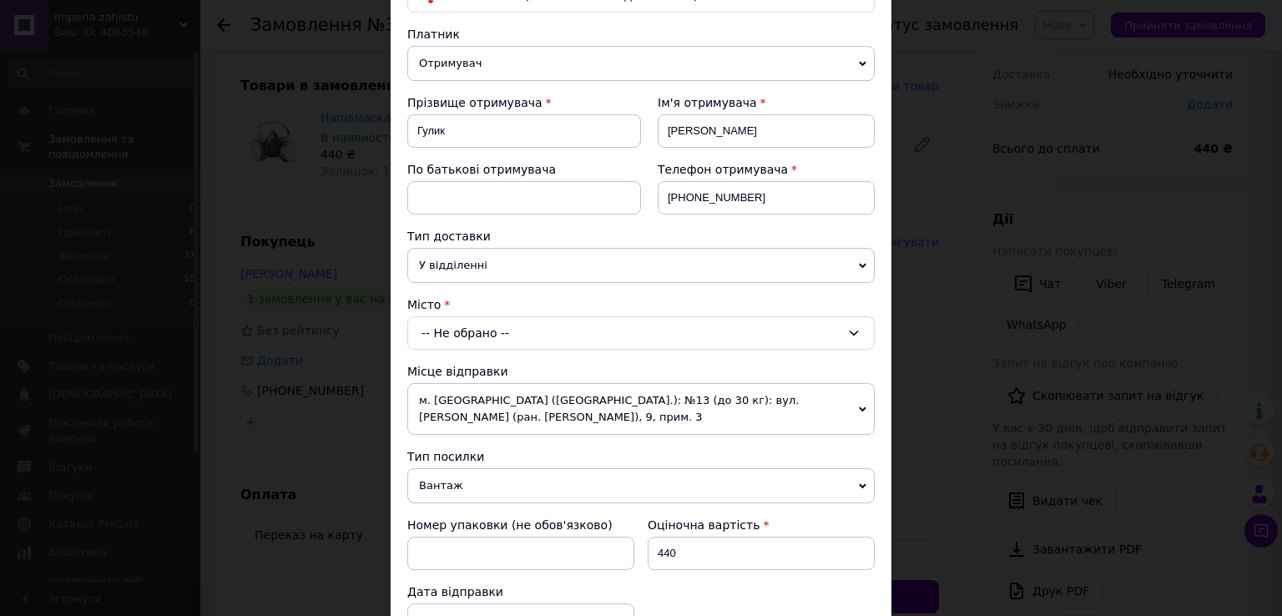
click at [512, 325] on div "-- Не обрано --" at bounding box center [641, 332] width 468 height 33
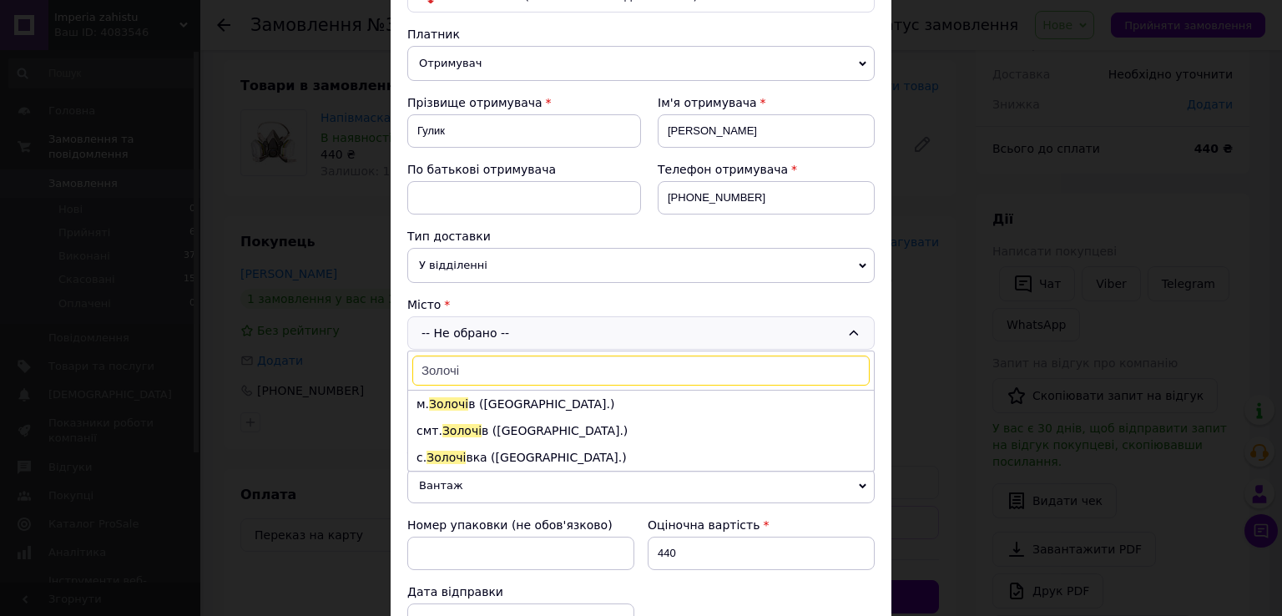
type input "Золочів"
